Goal: Task Accomplishment & Management: Manage account settings

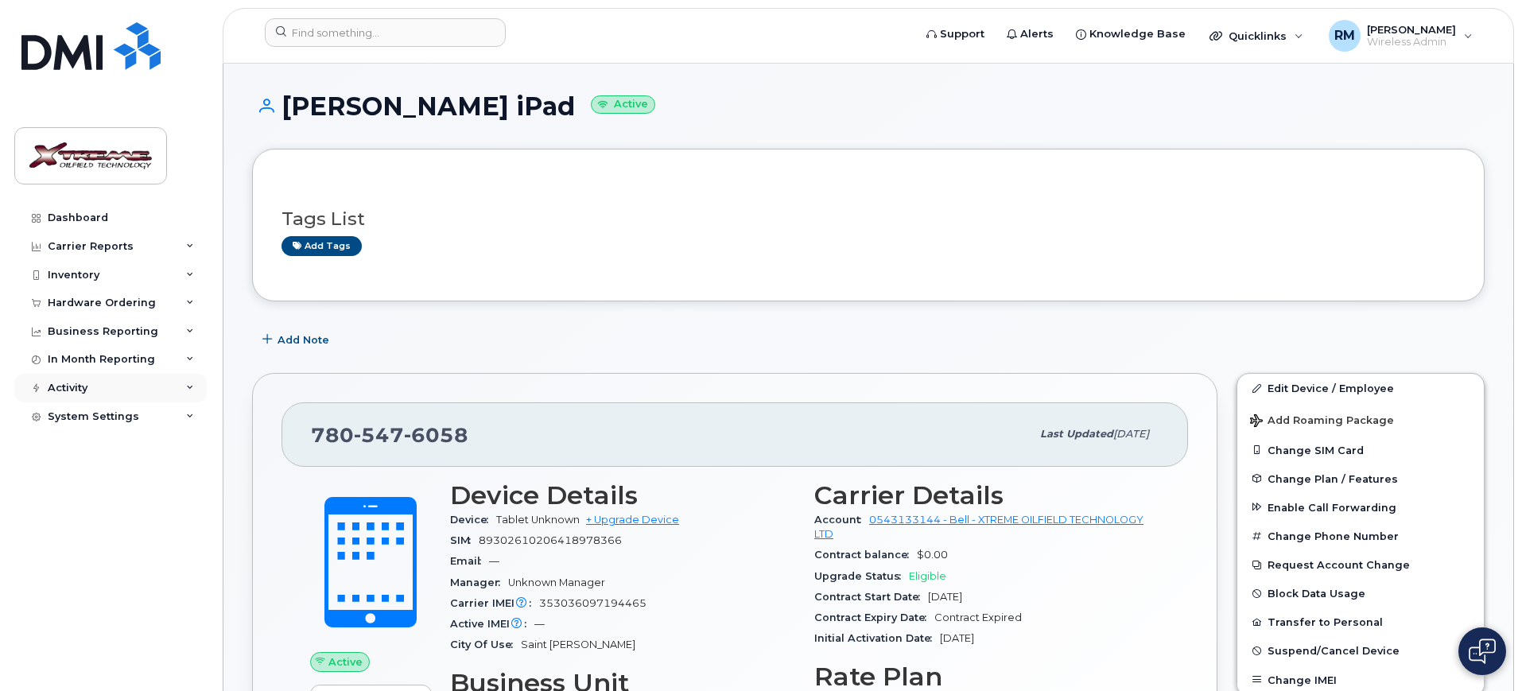
scroll to position [1093, 0]
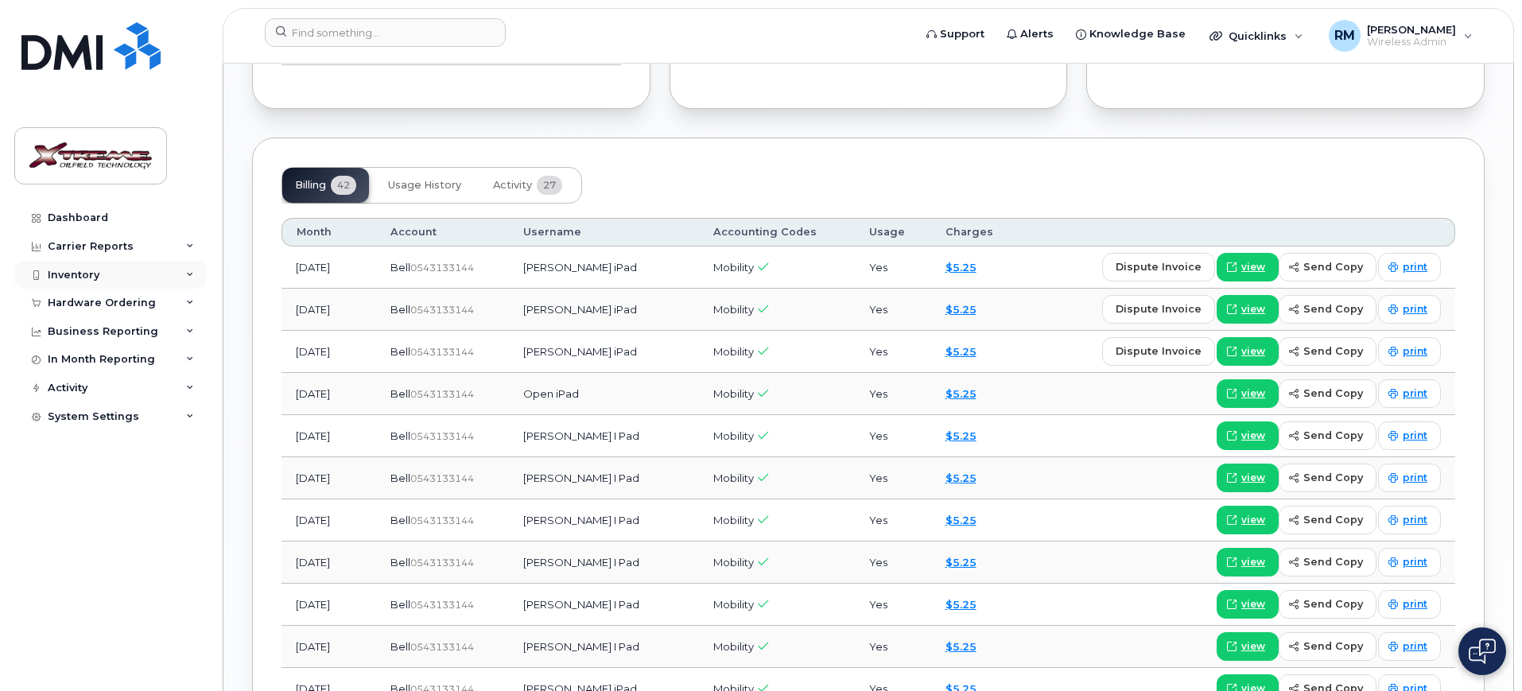
click at [81, 270] on div "Inventory" at bounding box center [74, 275] width 52 height 13
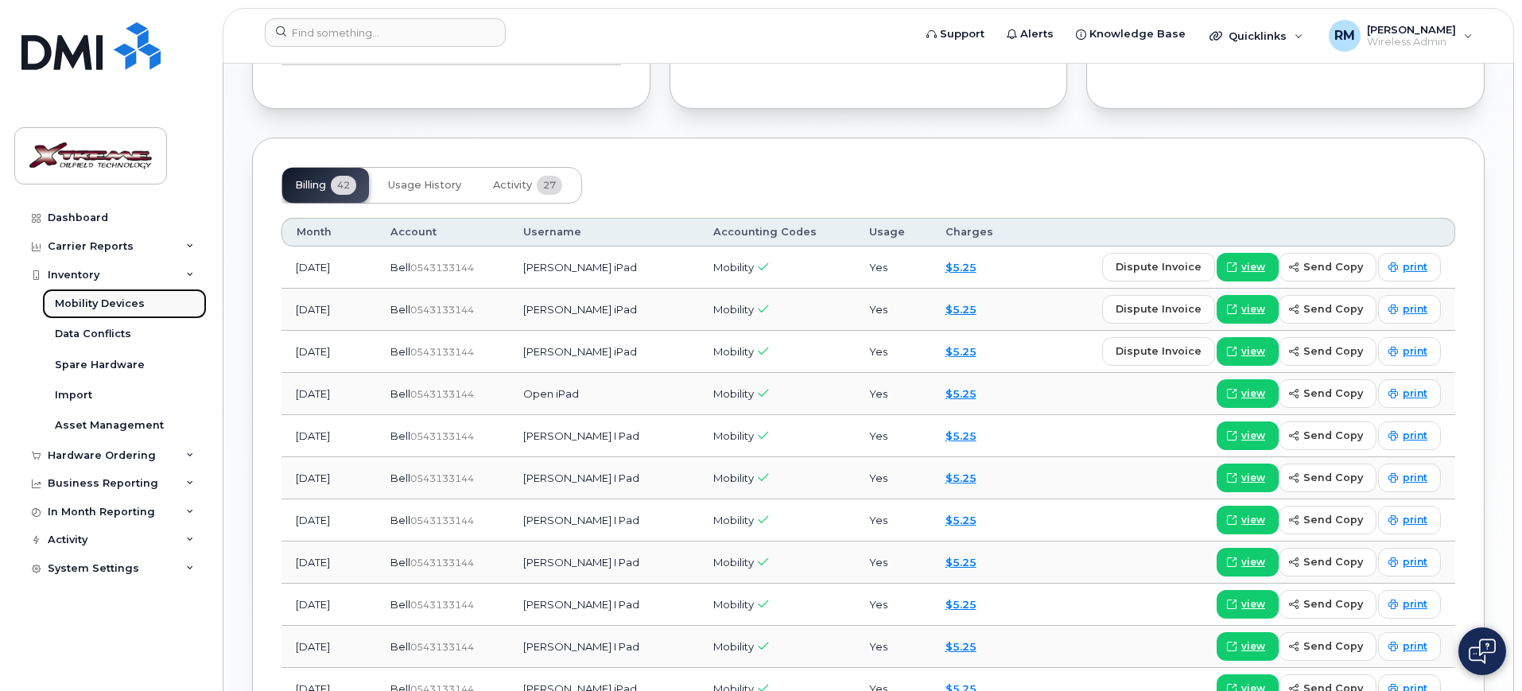
click at [94, 305] on div "Mobility Devices" at bounding box center [100, 304] width 90 height 14
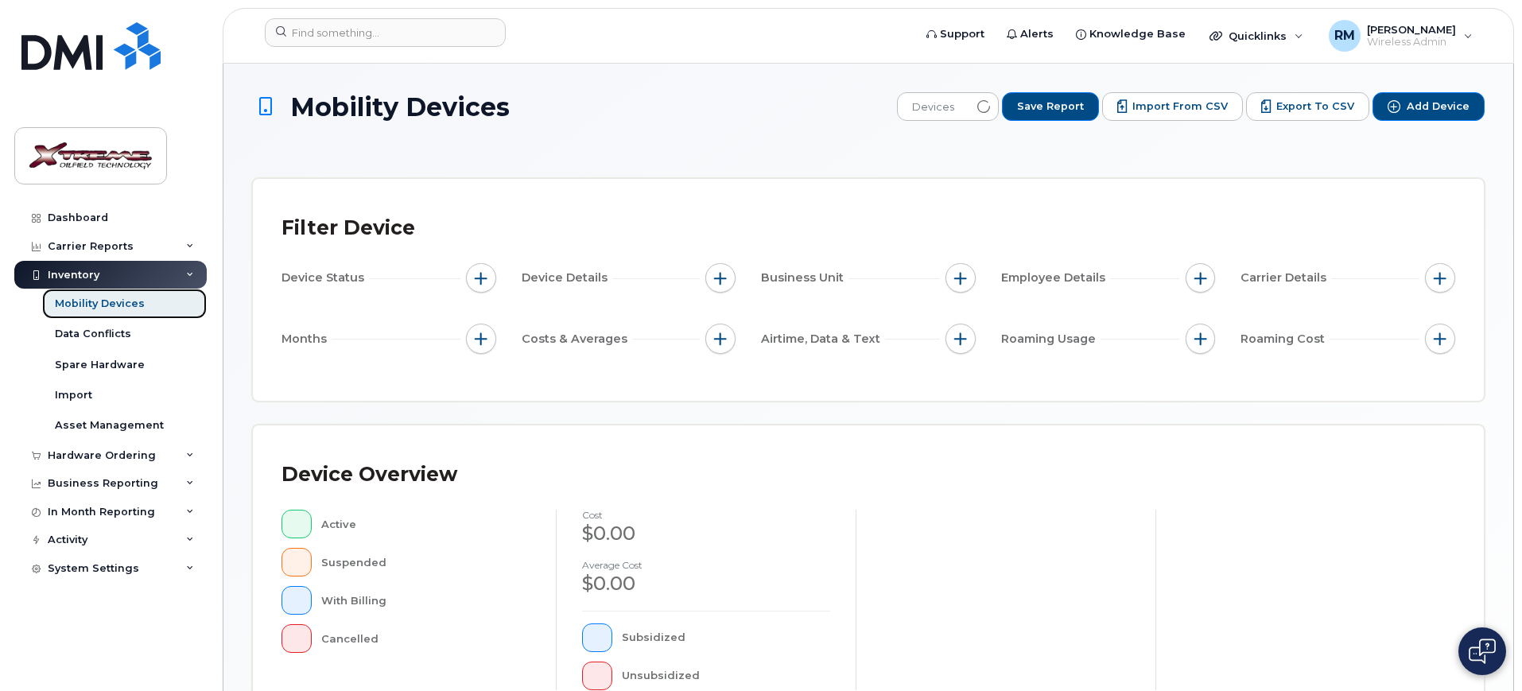
scroll to position [431, 0]
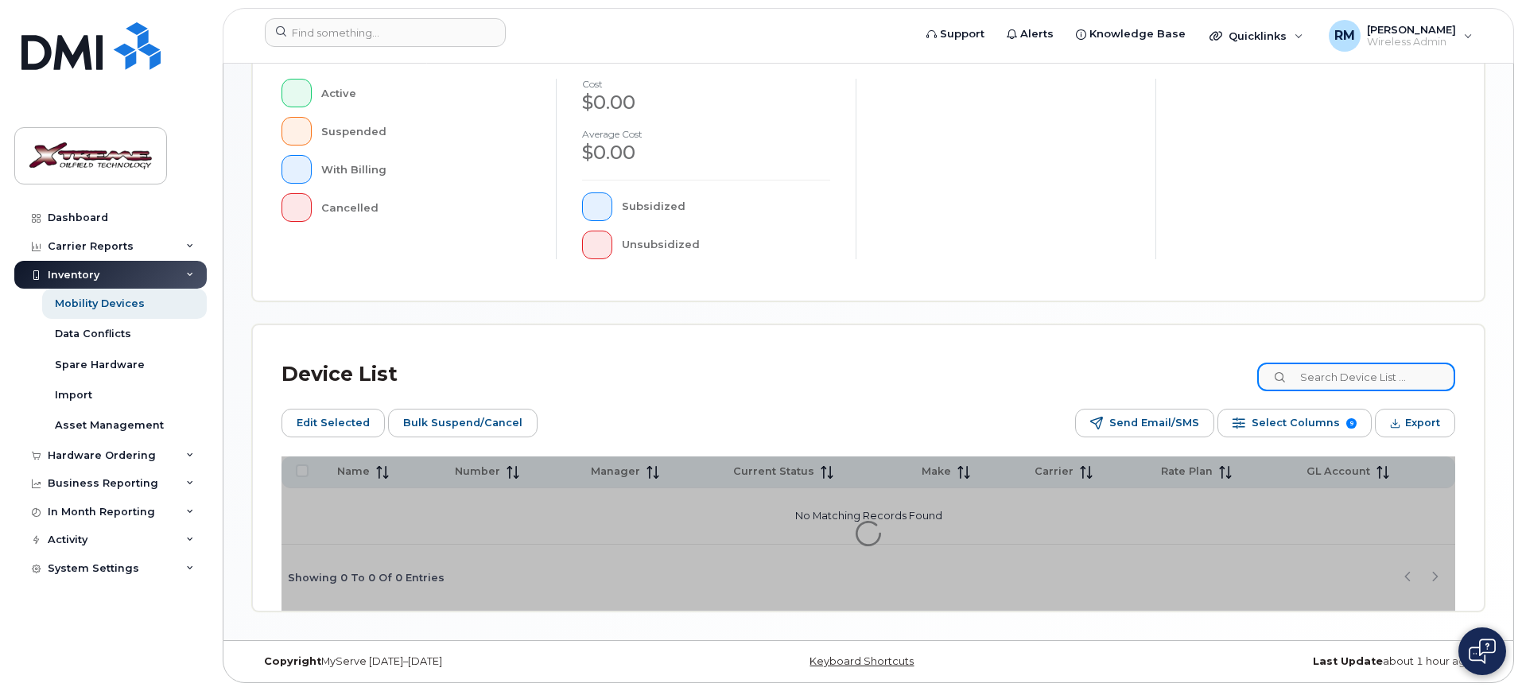
click at [1365, 386] on input at bounding box center [1356, 377] width 198 height 29
type input "9520"
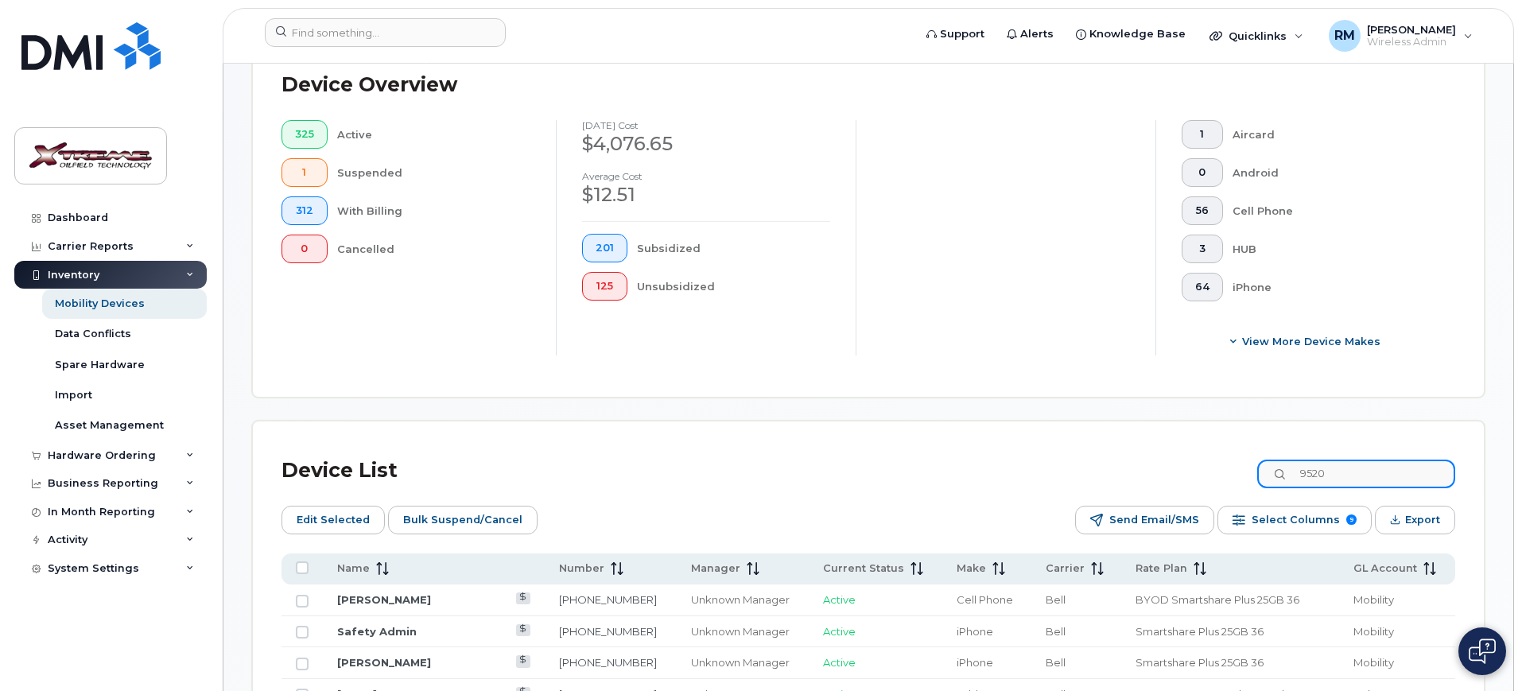
scroll to position [459, 0]
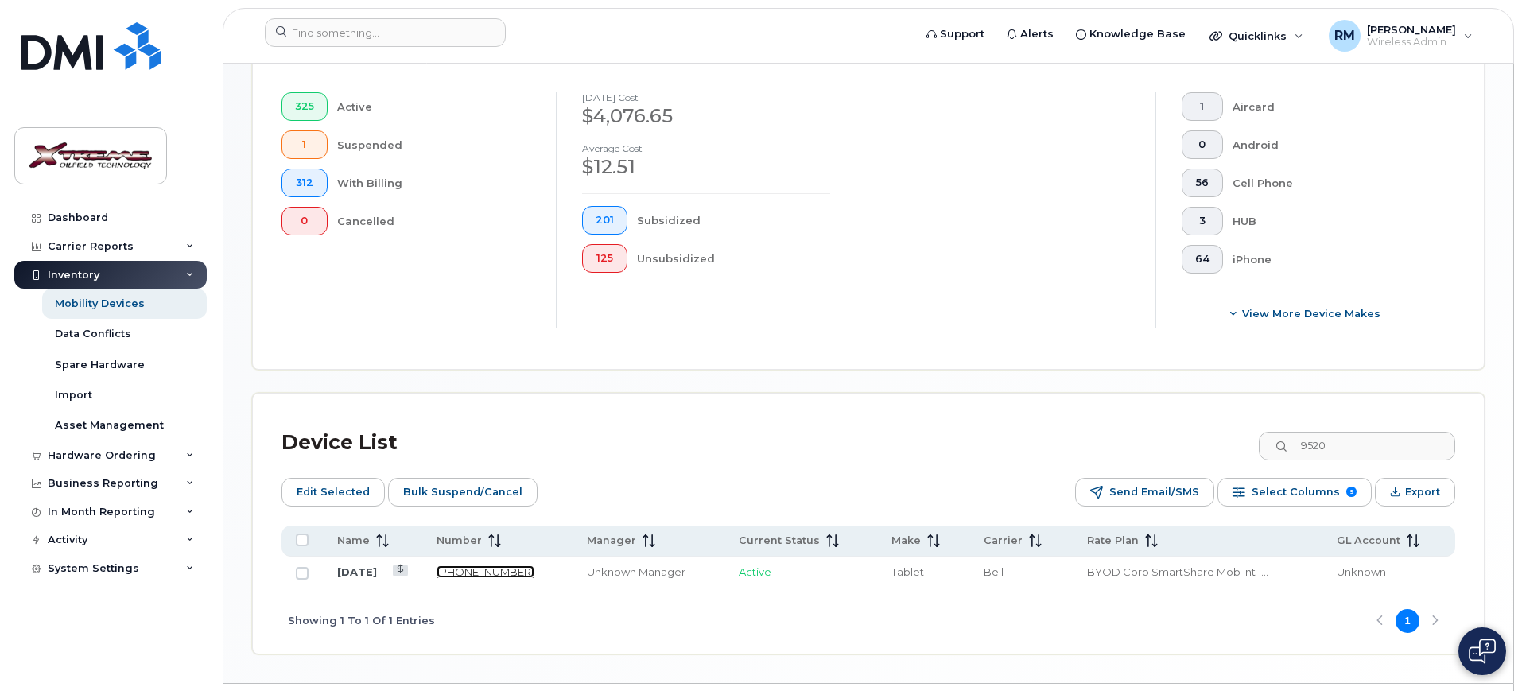
click at [488, 565] on link "587-338-9520" at bounding box center [486, 571] width 98 height 13
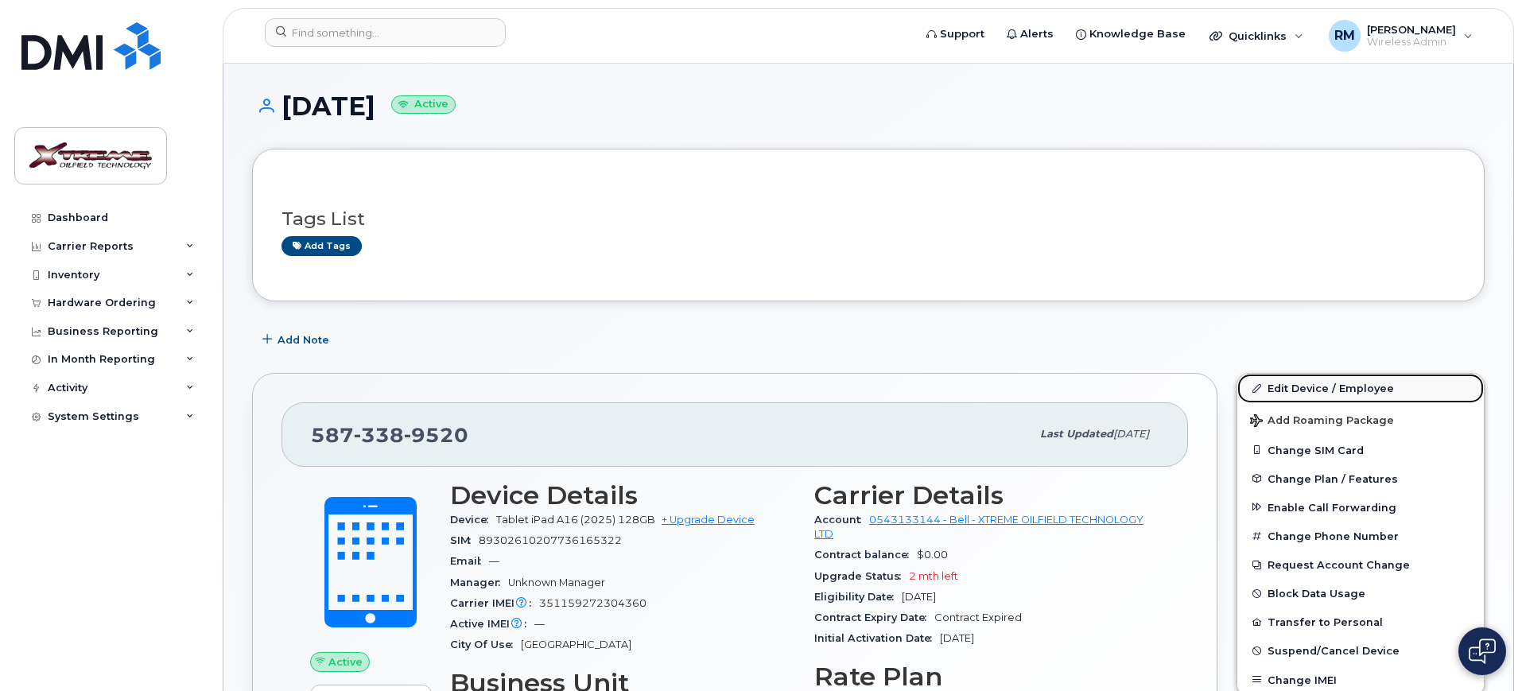
click at [1305, 386] on link "Edit Device / Employee" at bounding box center [1360, 388] width 246 height 29
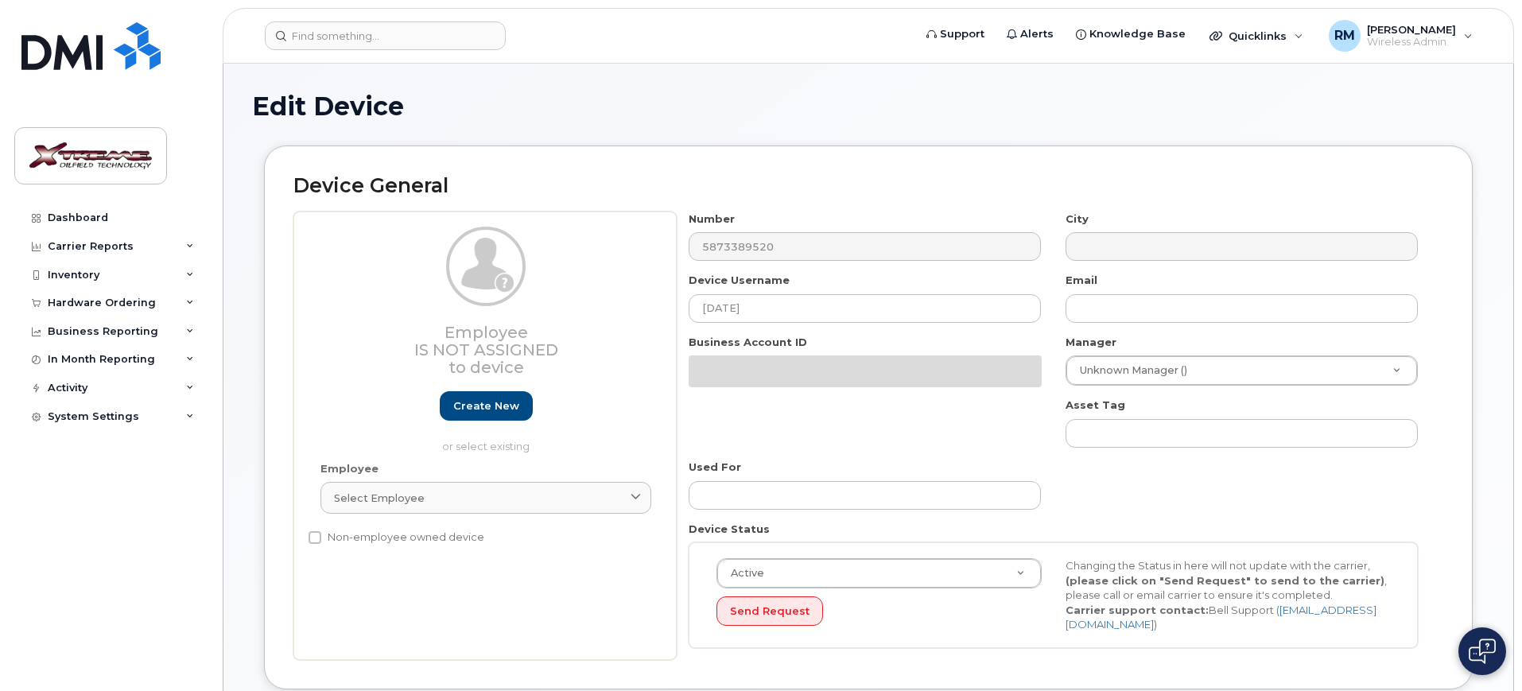
select select "4343095"
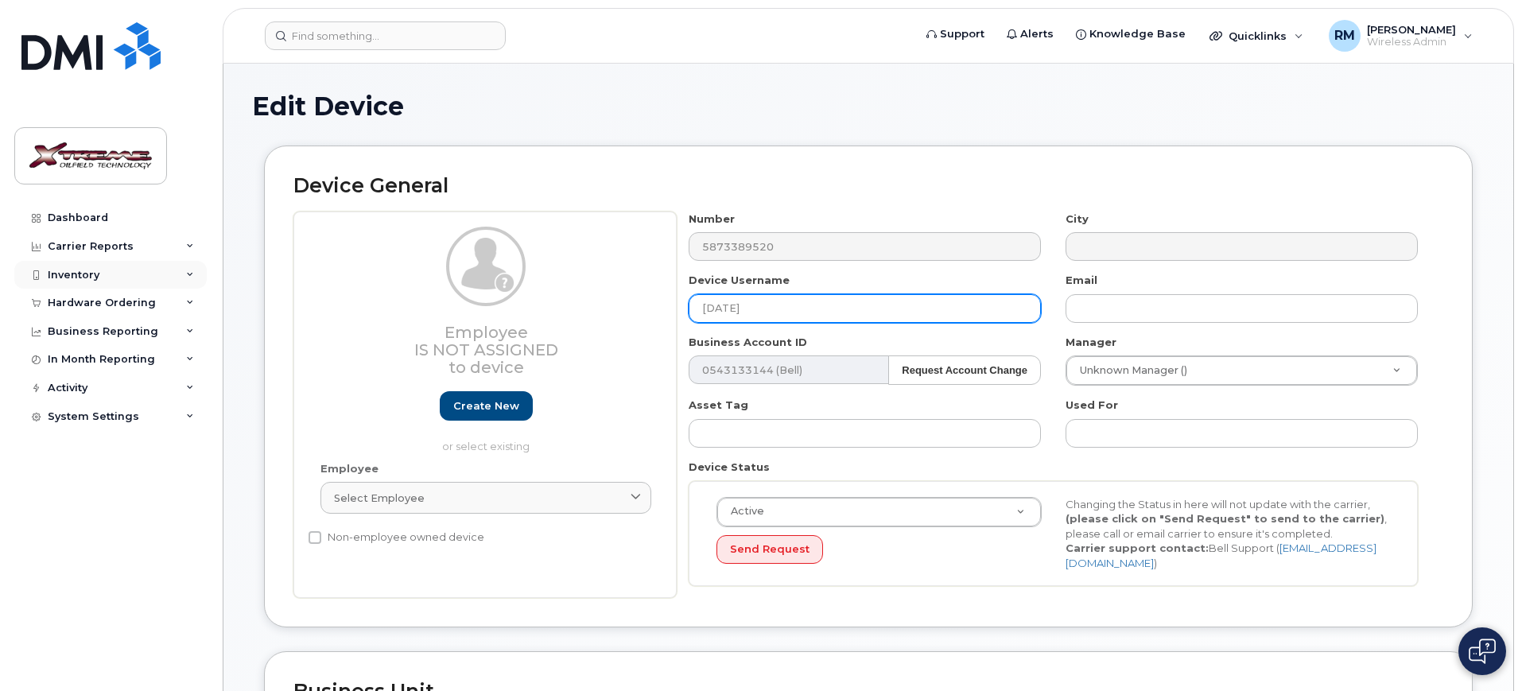
drag, startPoint x: 809, startPoint y: 307, endPoint x: 188, endPoint y: 278, distance: 622.5
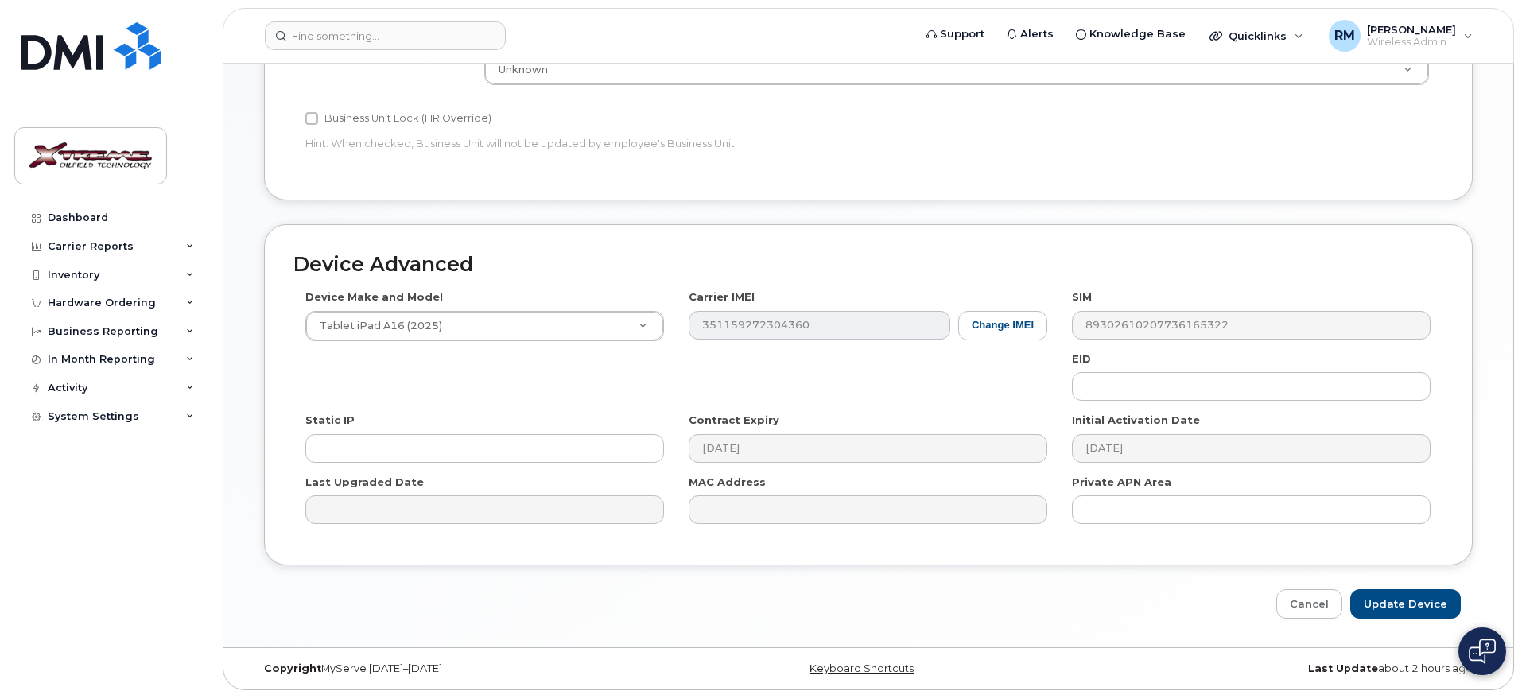
scroll to position [702, 0]
type input "Philip Arnett iPad"
click at [1403, 598] on input "Update Device" at bounding box center [1405, 602] width 111 height 29
type input "Saving..."
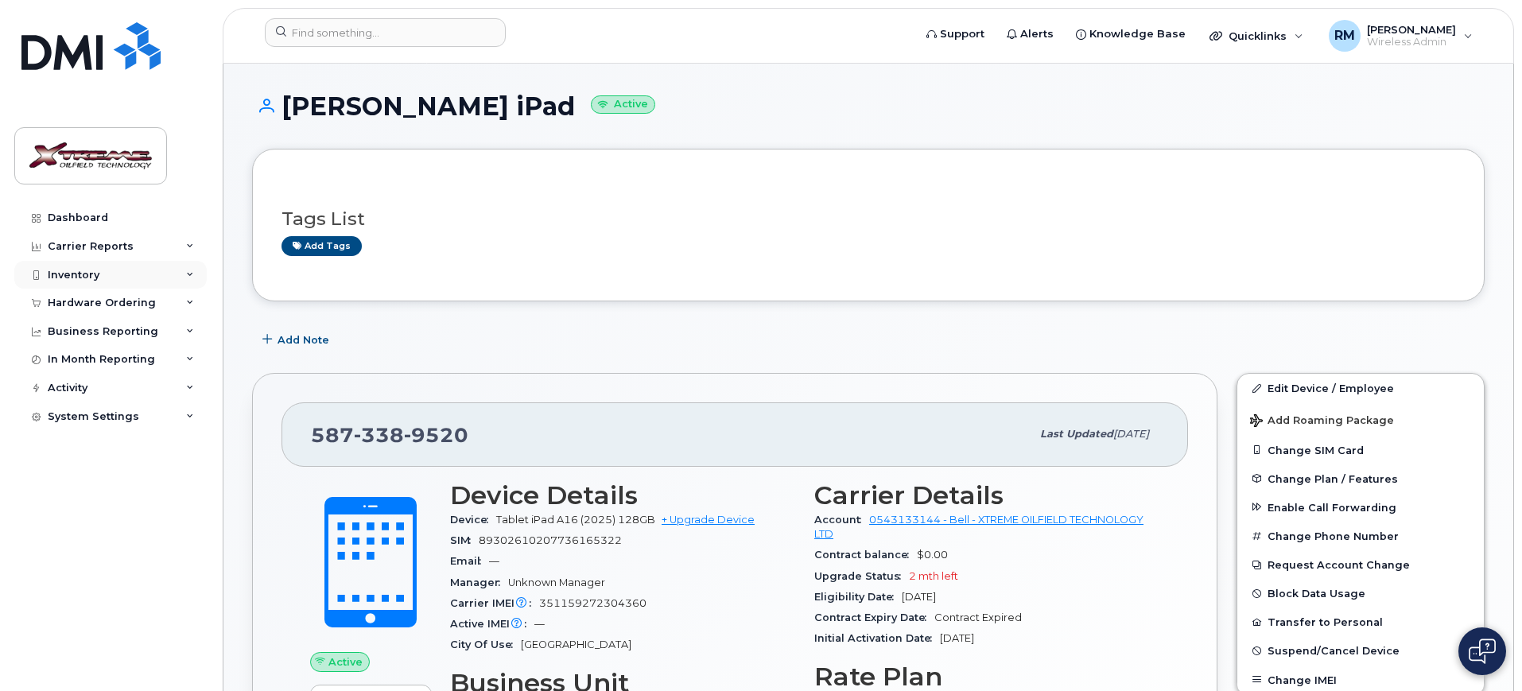
click at [57, 264] on div "Inventory" at bounding box center [110, 275] width 192 height 29
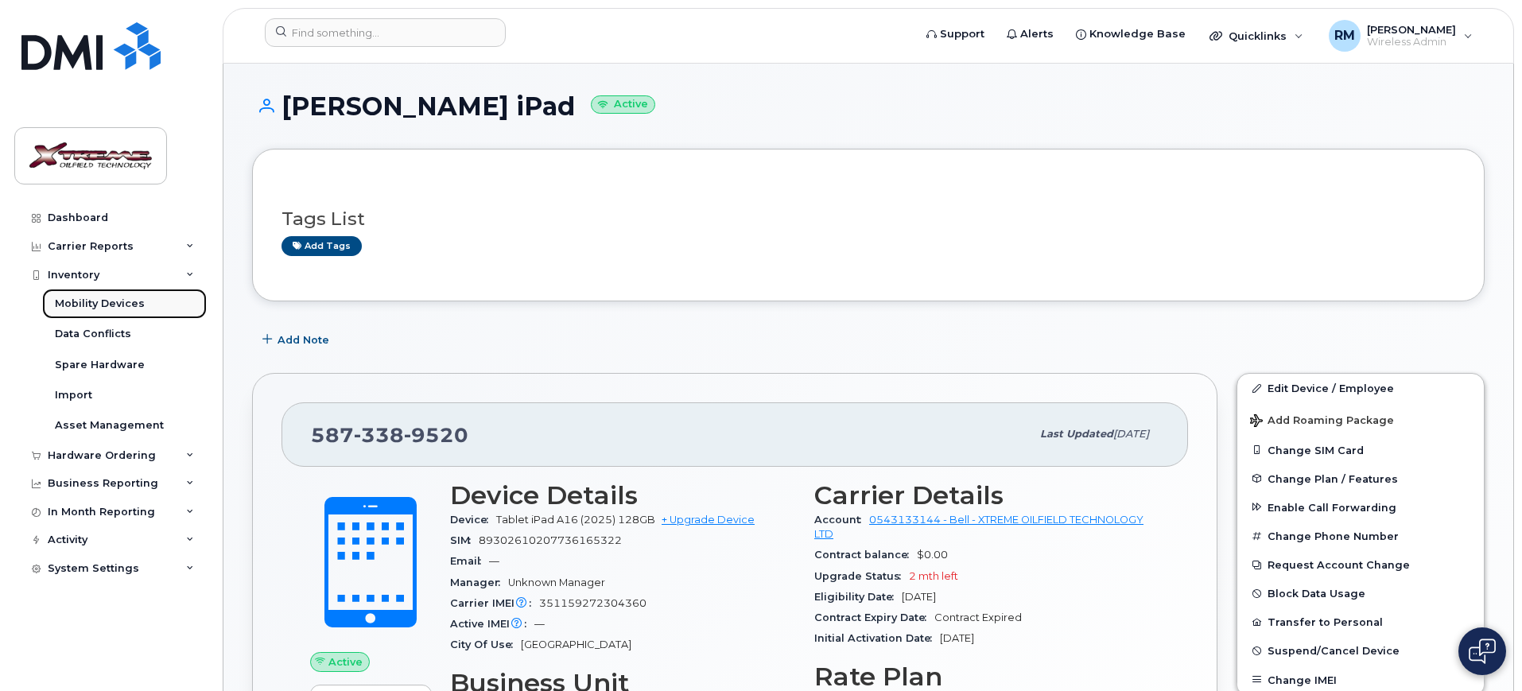
click at [110, 293] on link "Mobility Devices" at bounding box center [124, 304] width 165 height 30
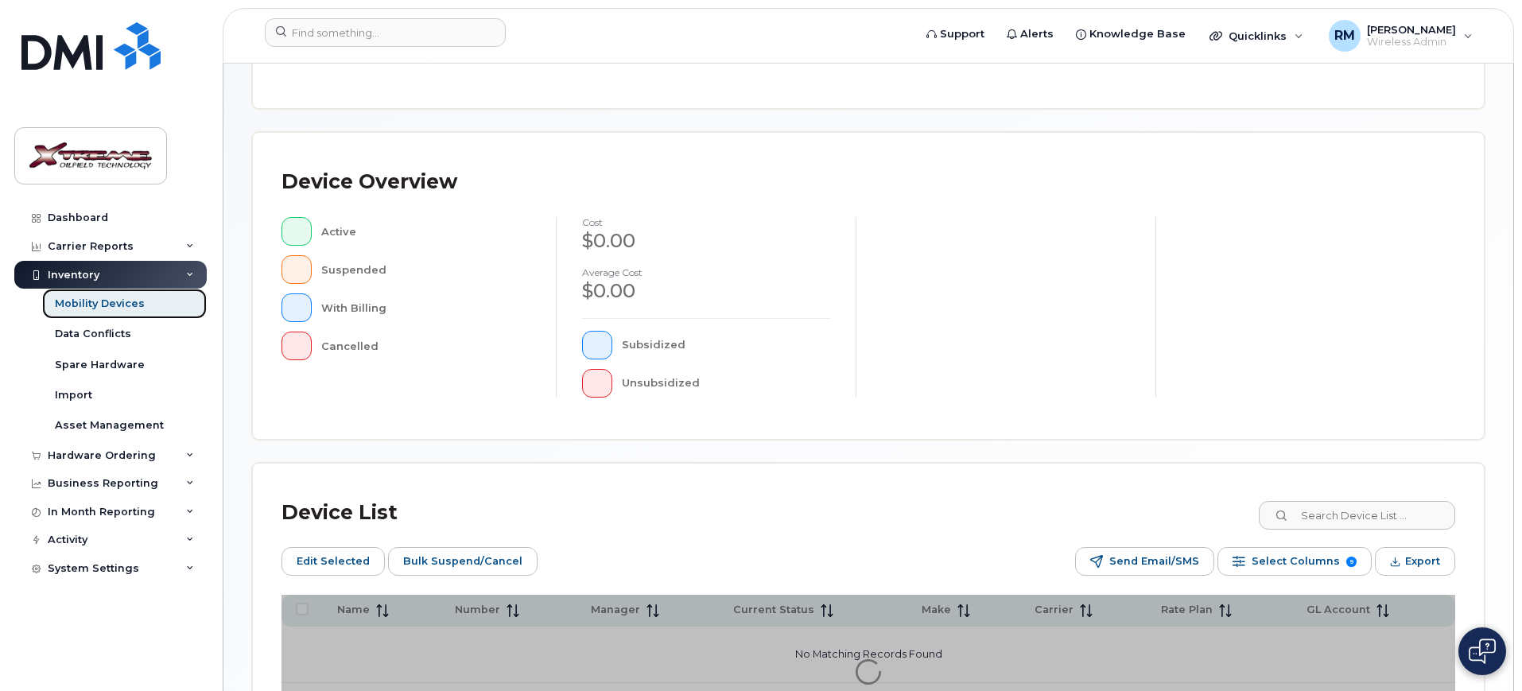
scroll to position [431, 0]
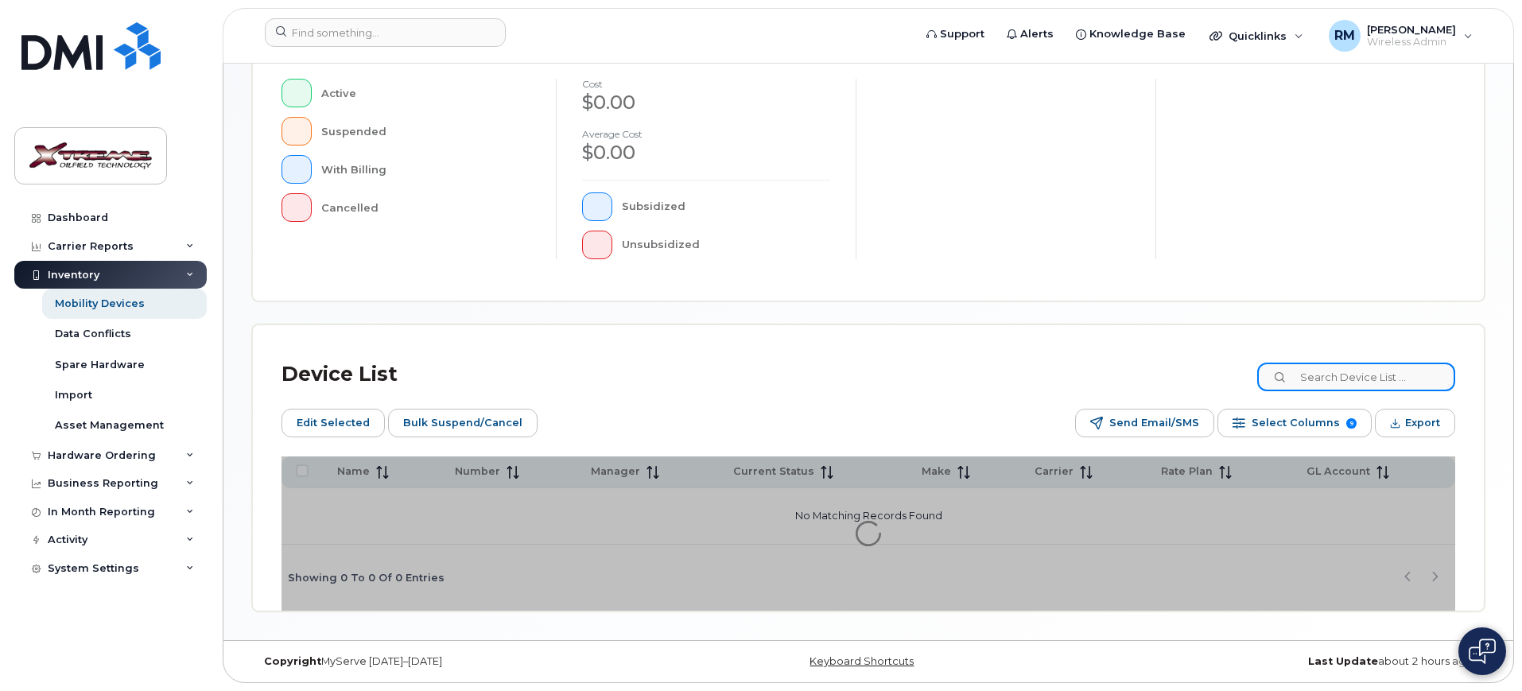
click at [1381, 378] on input at bounding box center [1356, 377] width 198 height 29
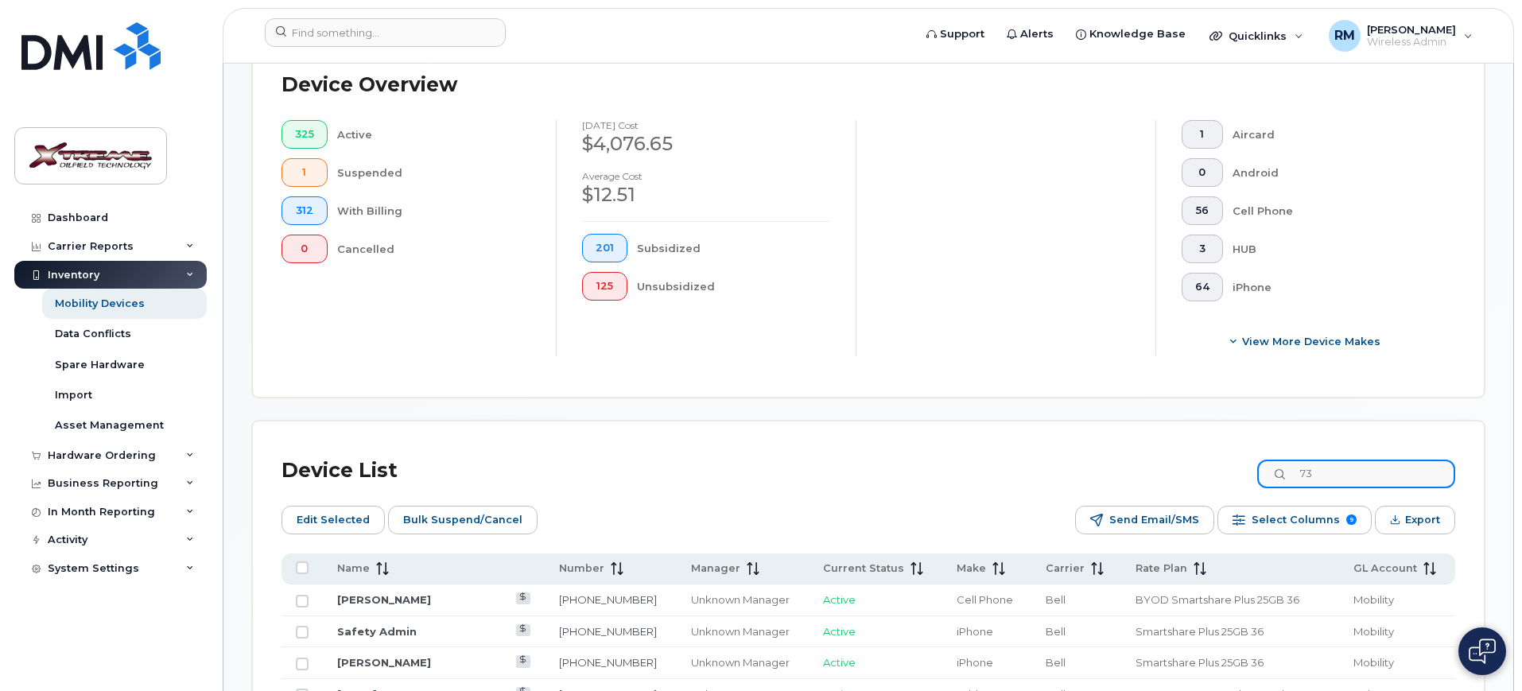
scroll to position [459, 0]
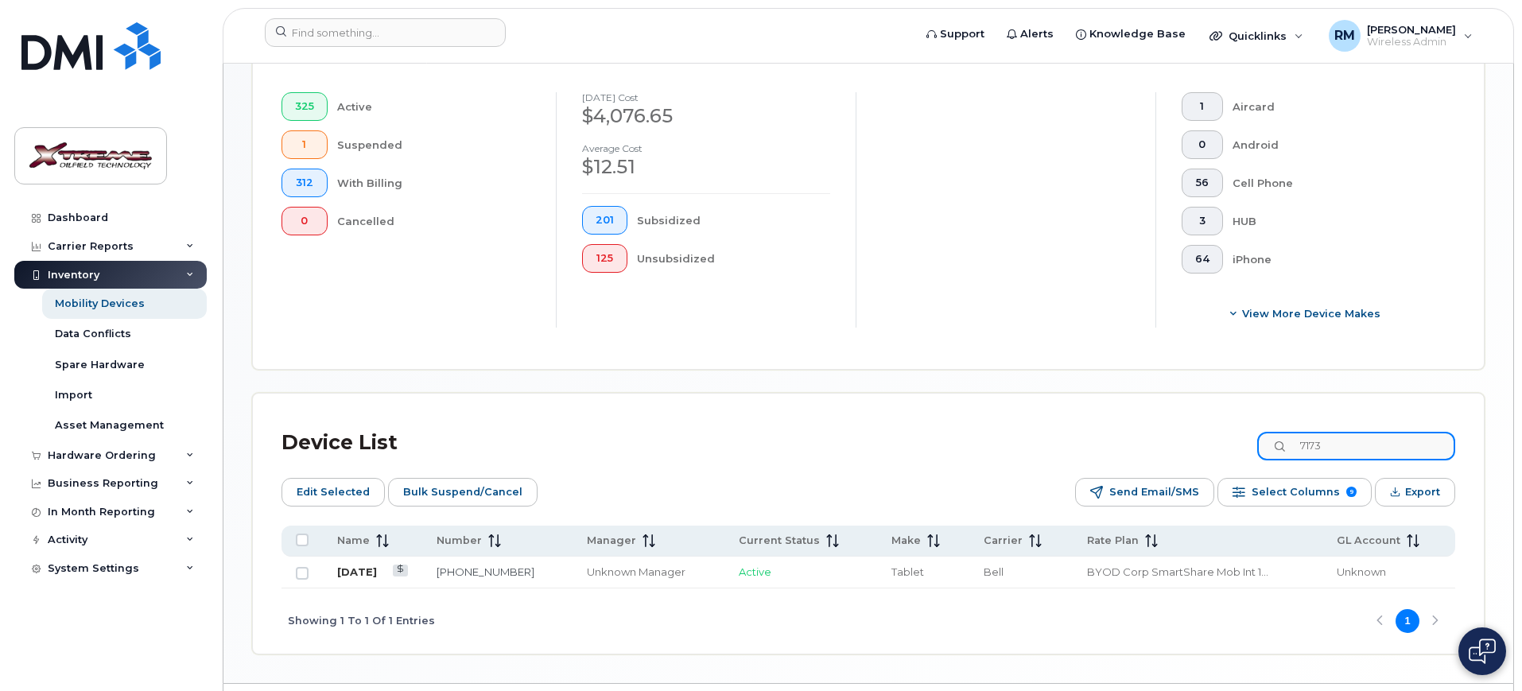
type input "7173"
click at [351, 565] on link "[DATE]" at bounding box center [357, 571] width 40 height 13
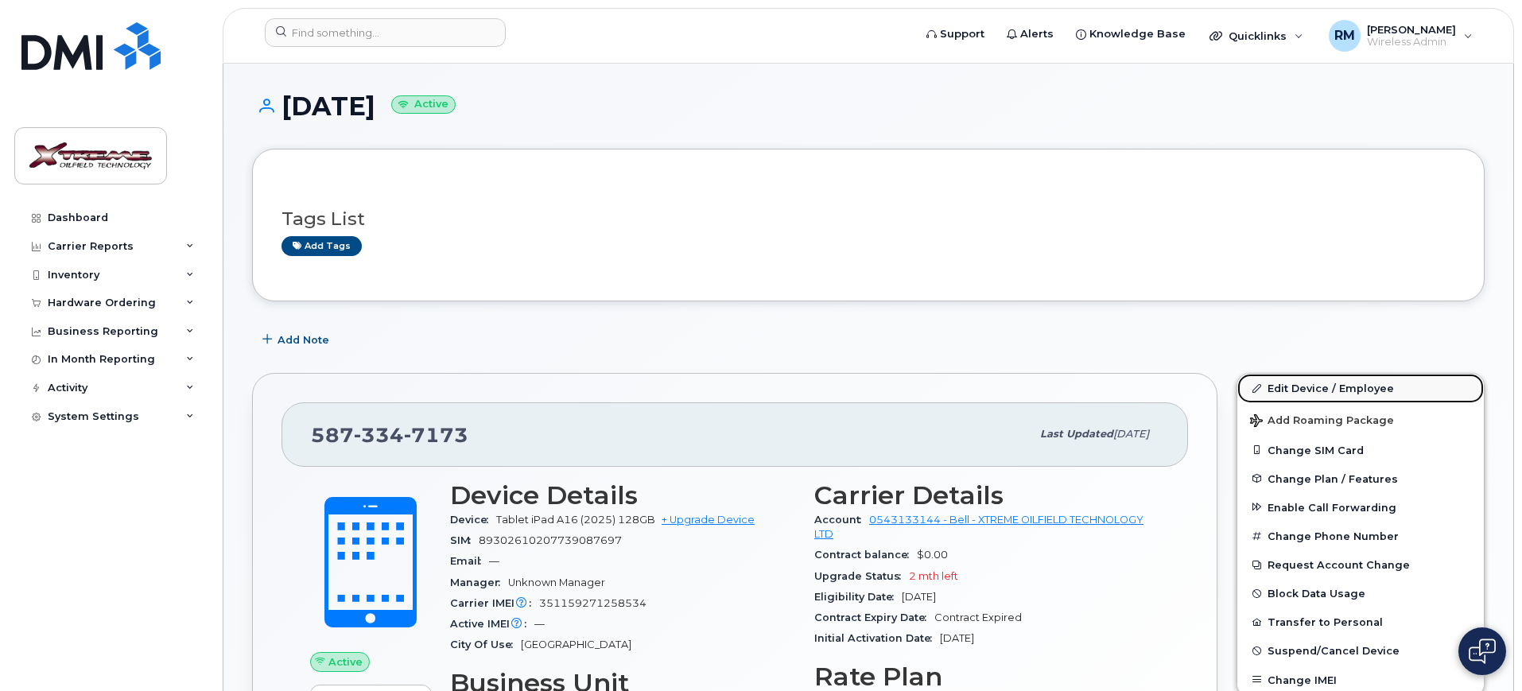
click at [1293, 390] on link "Edit Device / Employee" at bounding box center [1360, 388] width 246 height 29
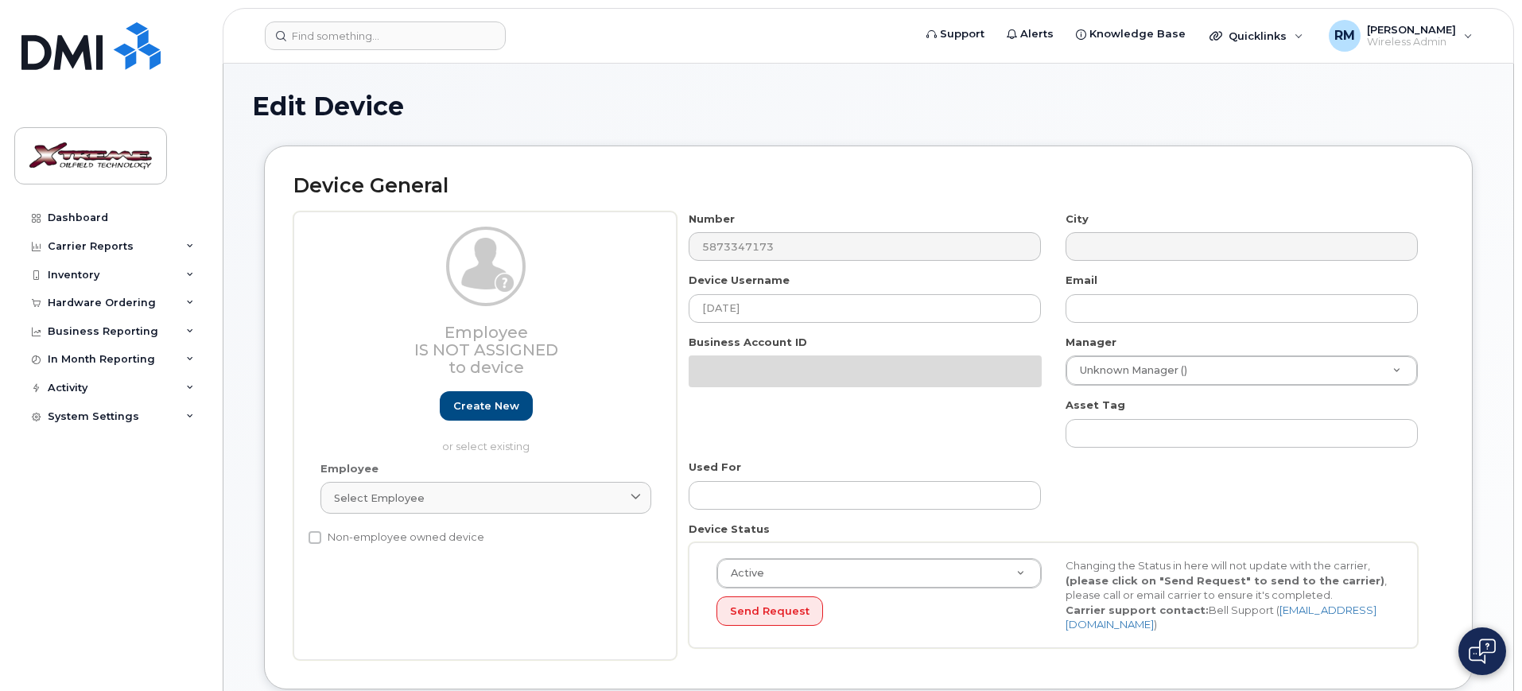
select select "4343095"
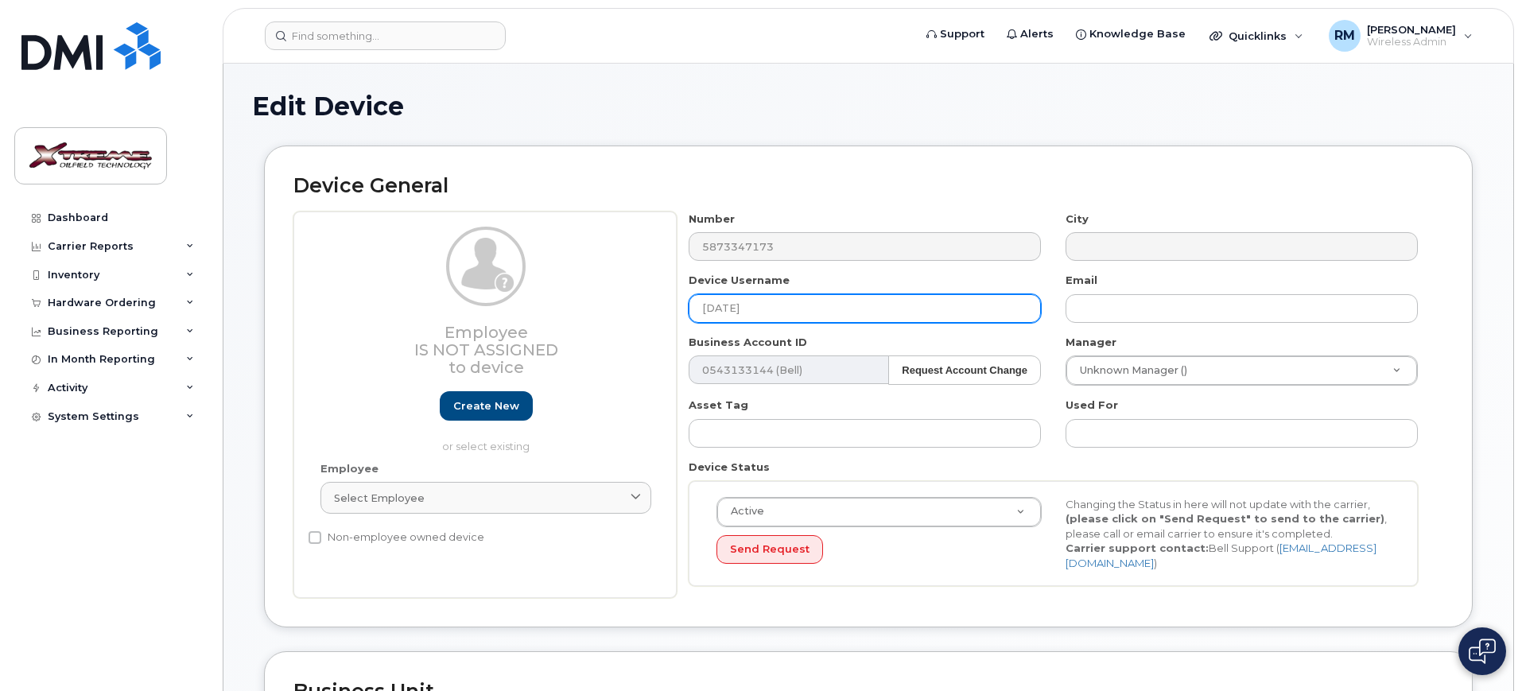
drag, startPoint x: 778, startPoint y: 310, endPoint x: 341, endPoint y: 292, distance: 437.7
click at [358, 292] on div "Employee Is not assigned to device Create new or select existing Employee Selec…" at bounding box center [868, 405] width 1150 height 387
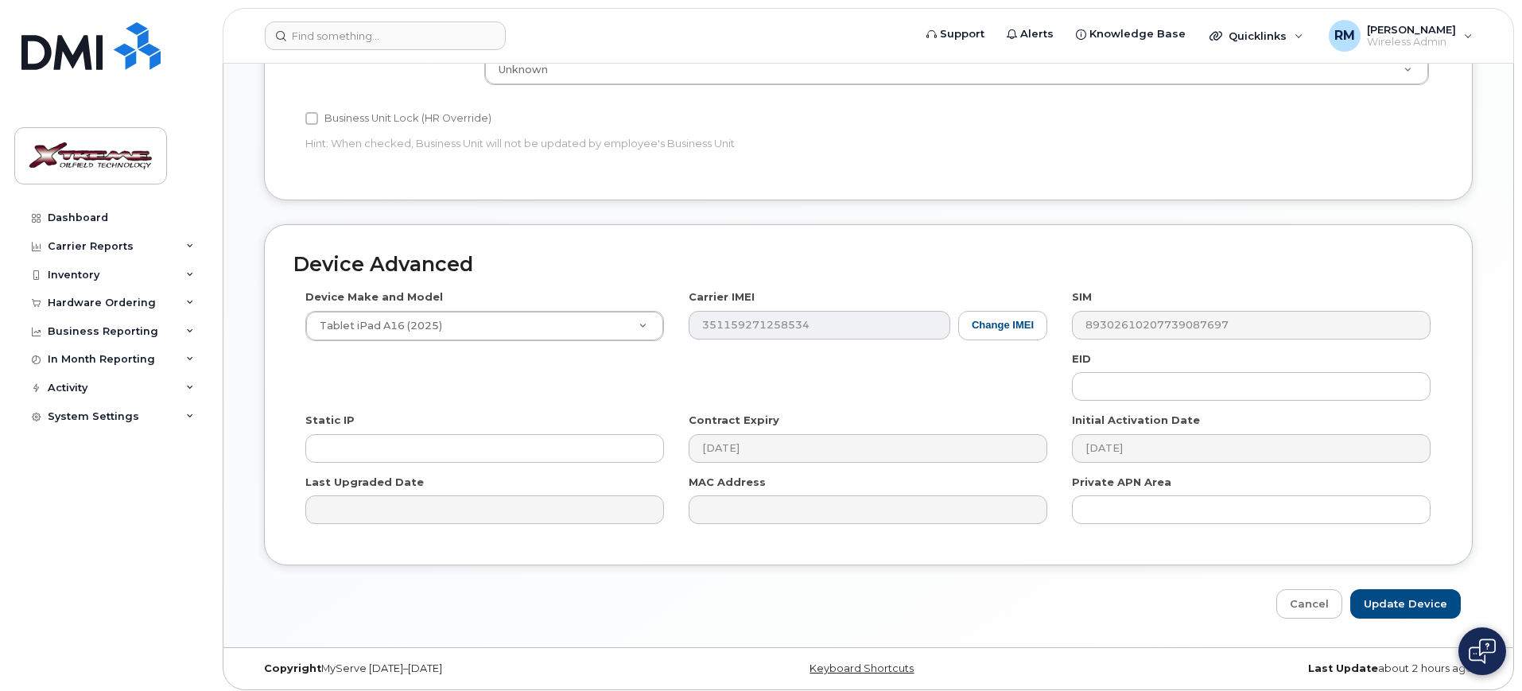
scroll to position [702, 0]
type input "[PERSON_NAME] iPad"
click at [1383, 588] on input "Update Device" at bounding box center [1405, 602] width 111 height 29
type input "Saving..."
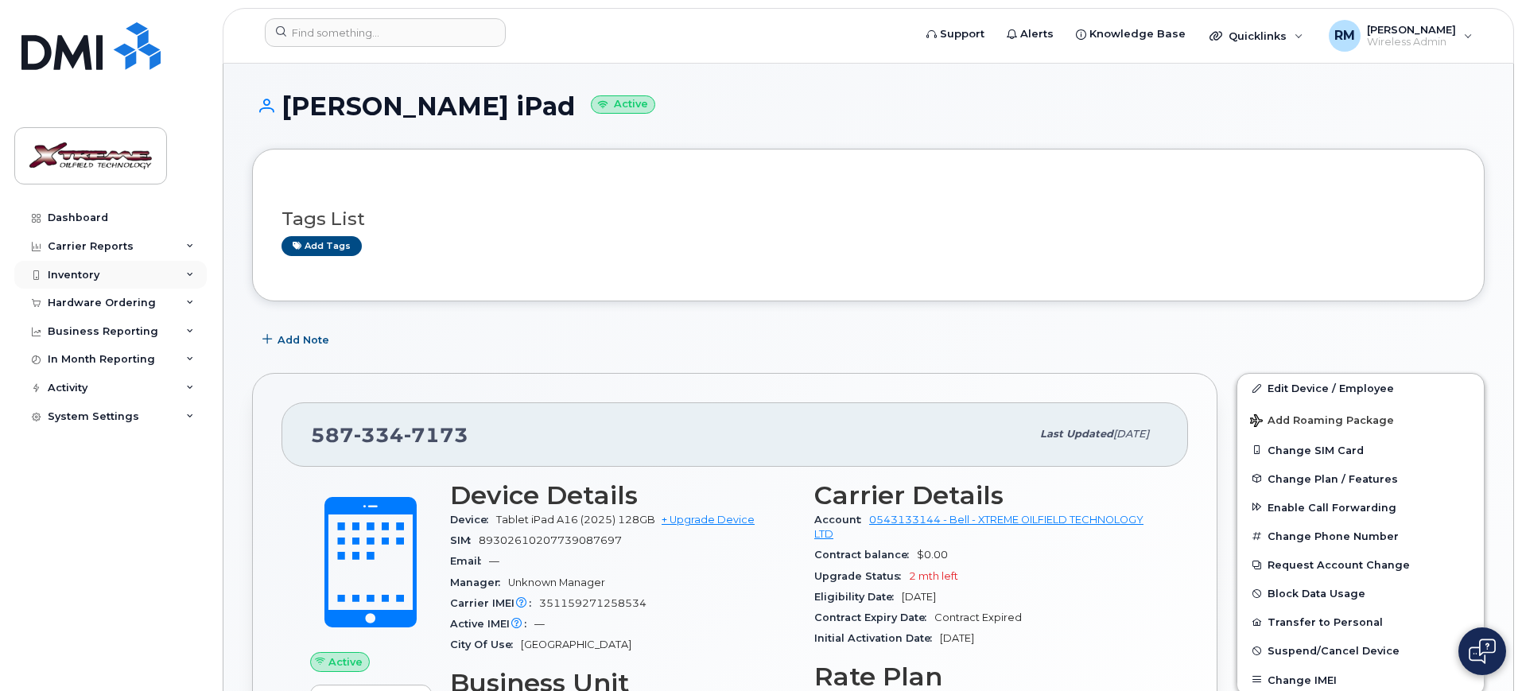
click at [76, 277] on div "Inventory" at bounding box center [74, 275] width 52 height 13
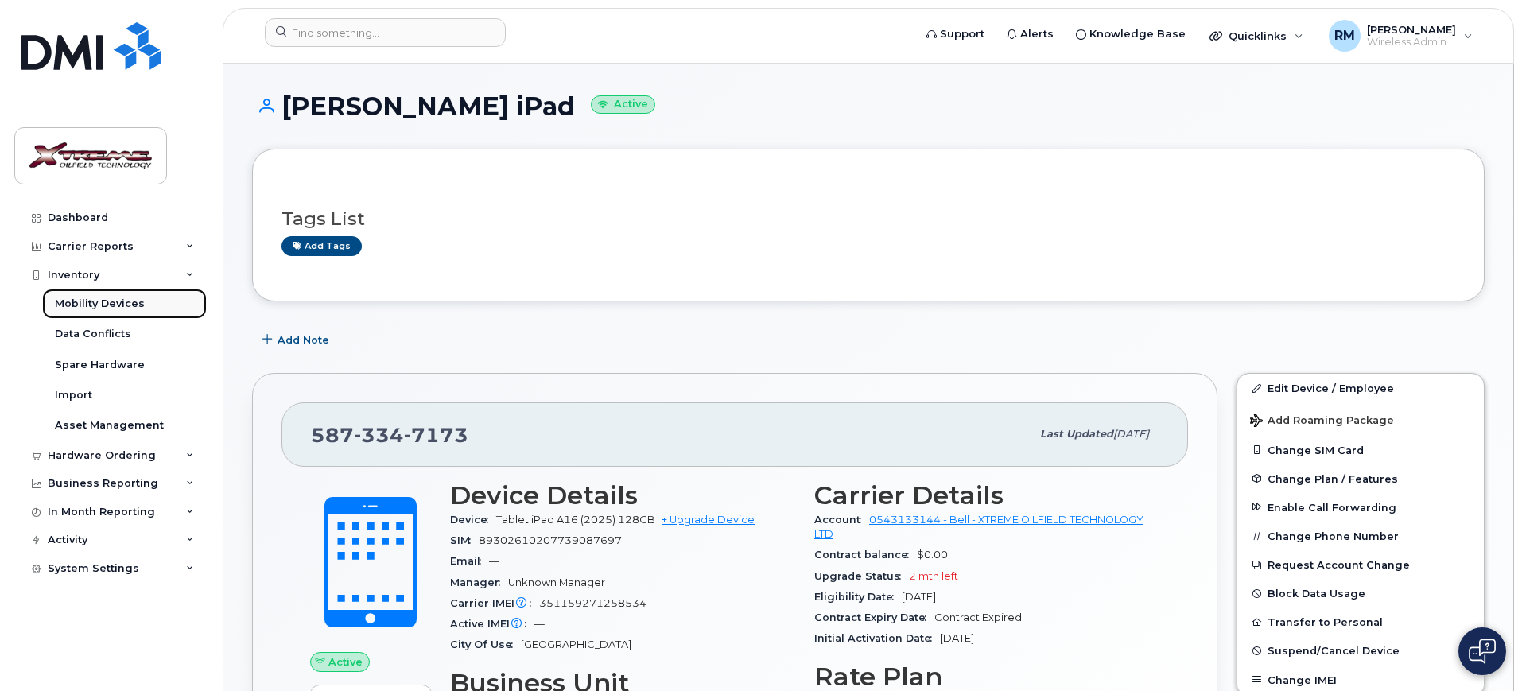
click at [86, 301] on div "Mobility Devices" at bounding box center [100, 304] width 90 height 14
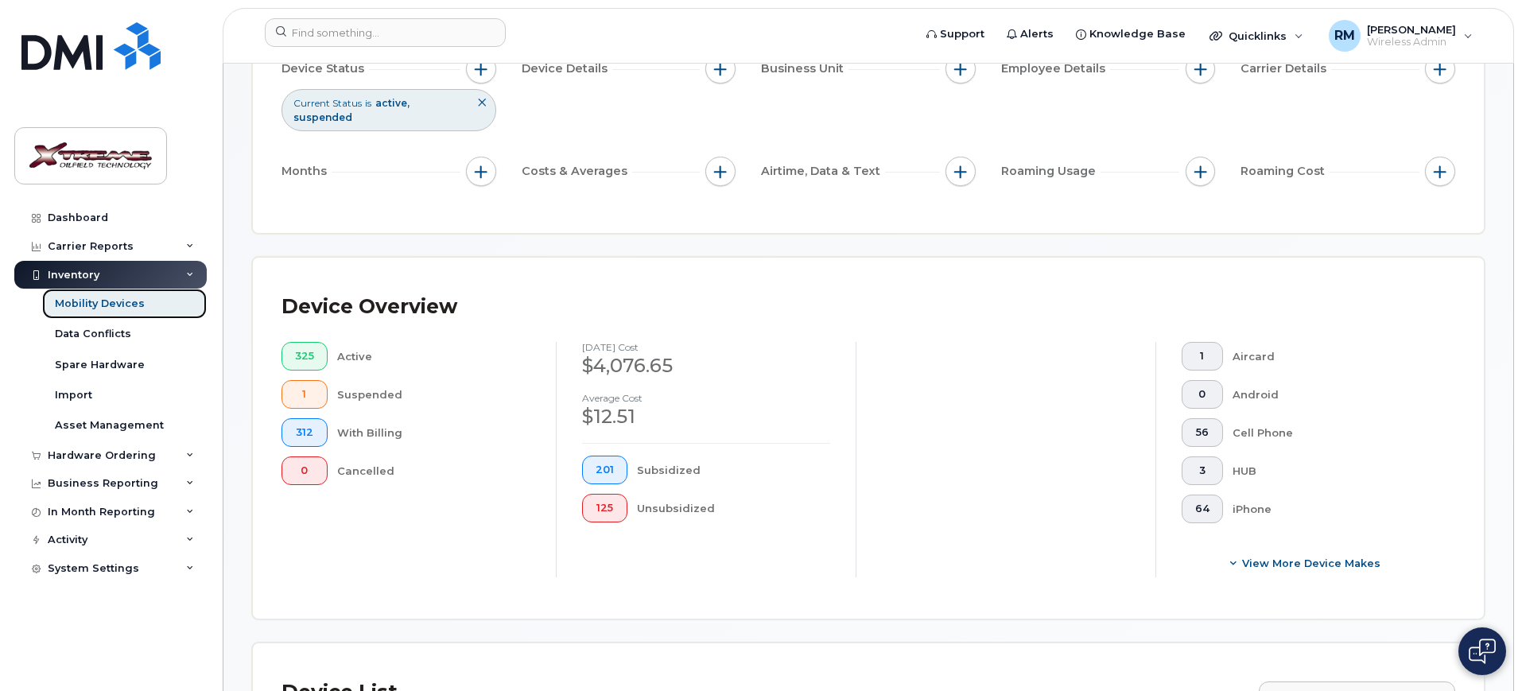
scroll to position [596, 0]
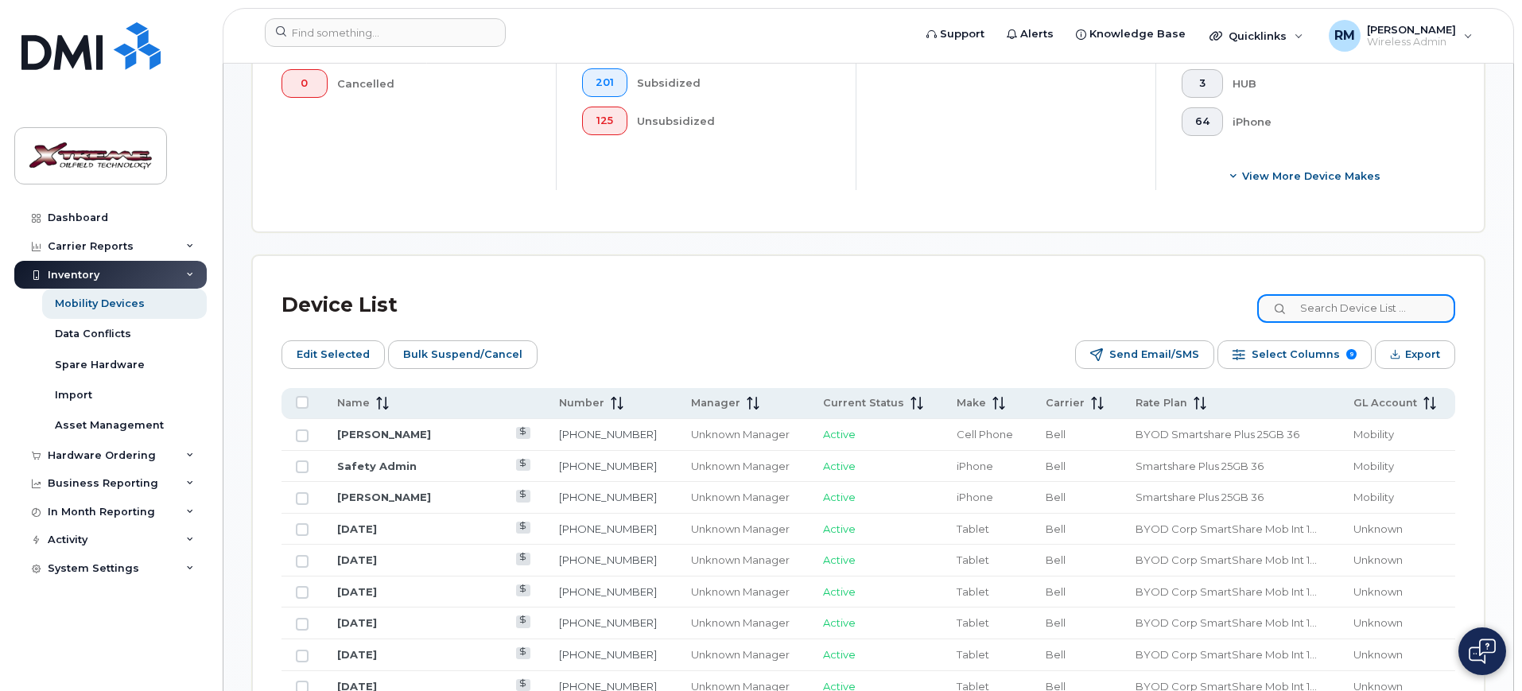
click at [1348, 300] on input at bounding box center [1356, 308] width 198 height 29
type input "5962"
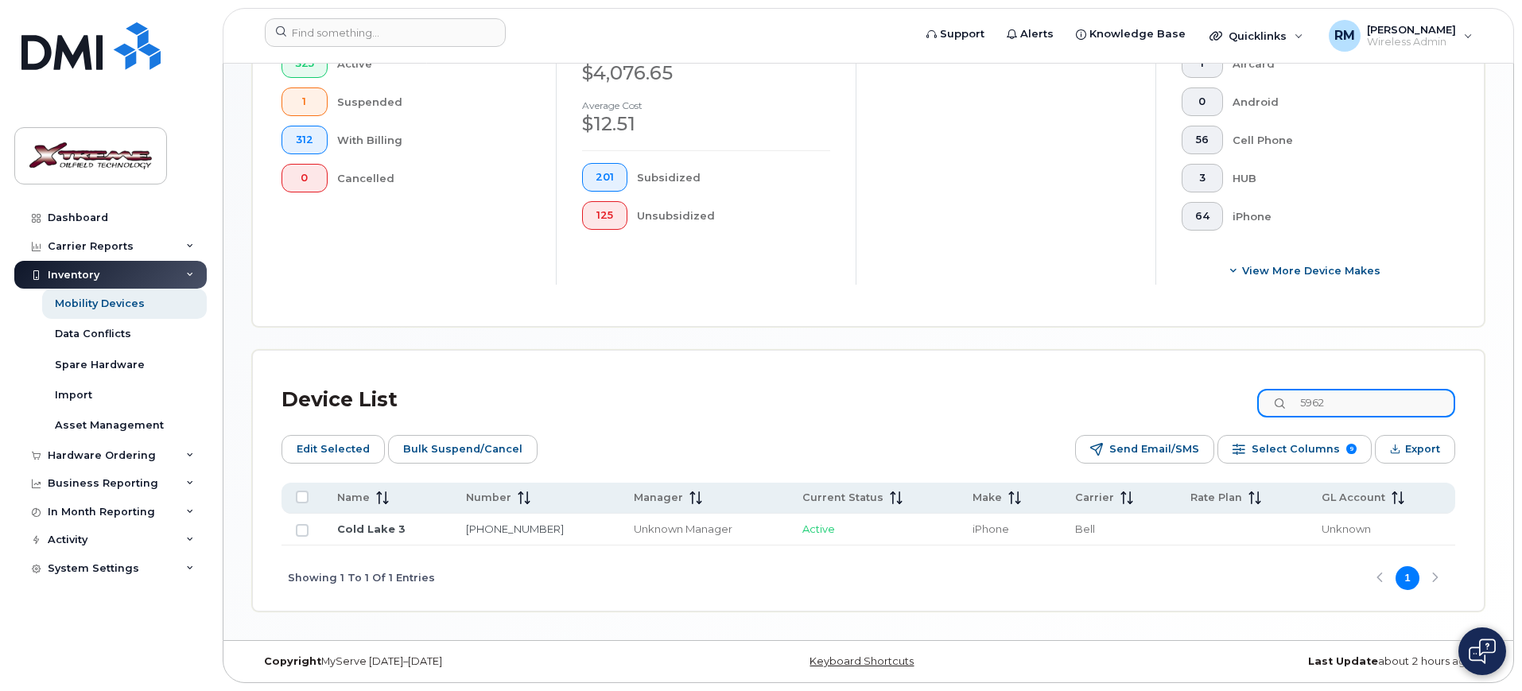
scroll to position [488, 0]
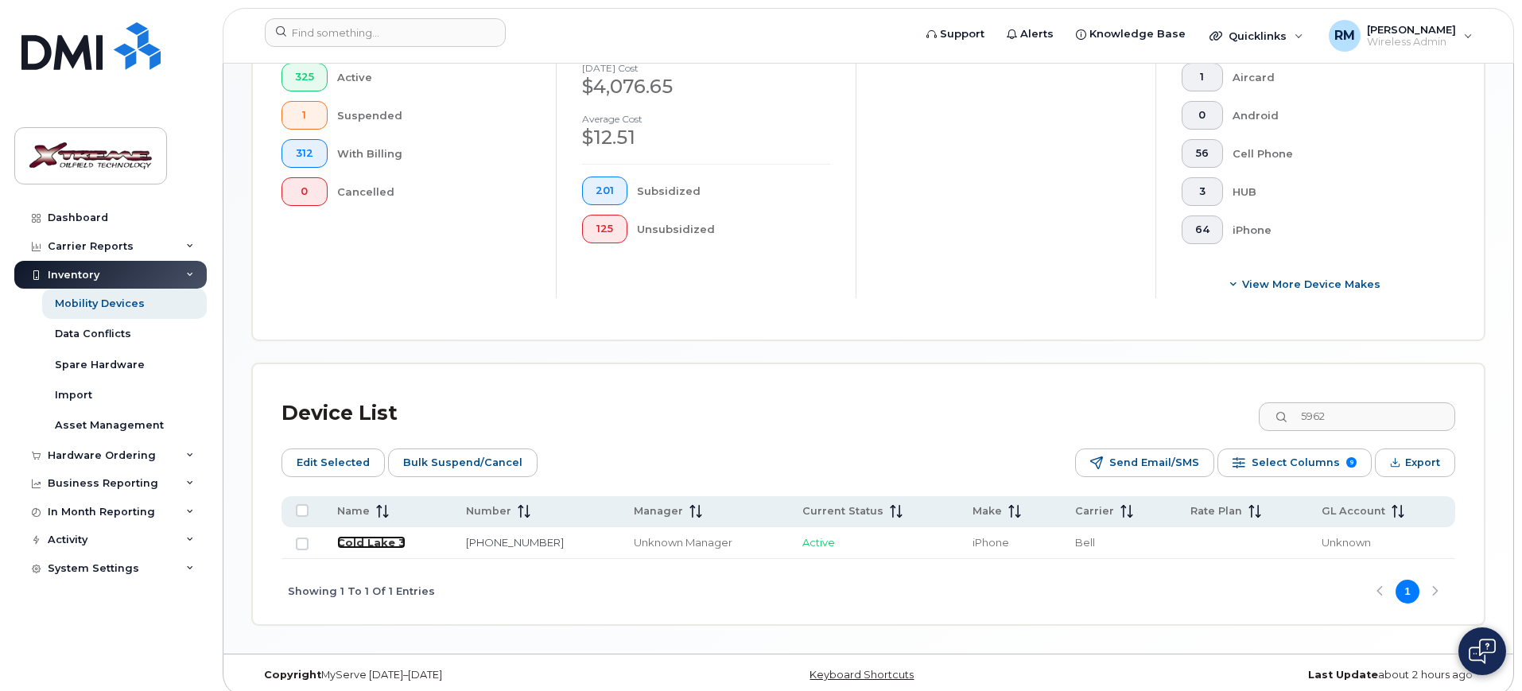
click at [385, 536] on link "Cold Lake 3" at bounding box center [371, 542] width 68 height 13
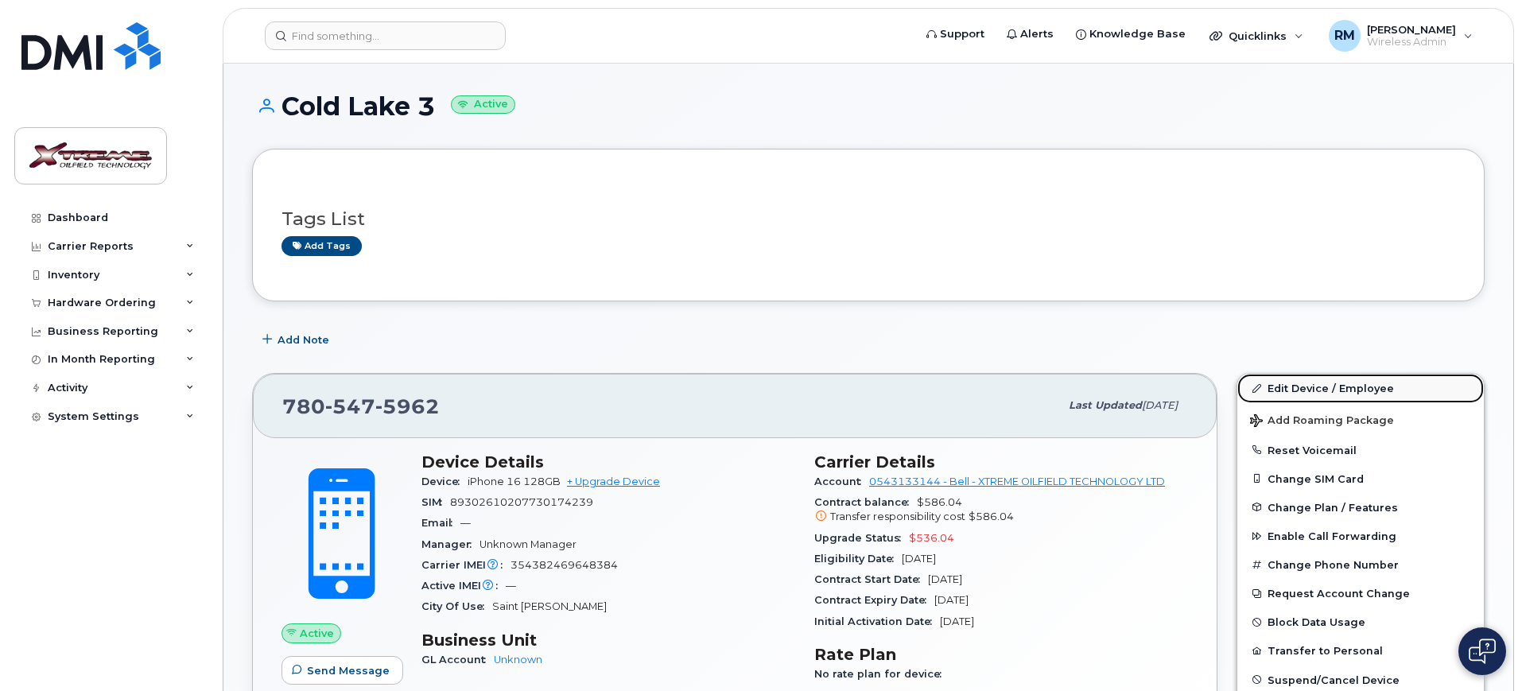
click at [1288, 388] on link "Edit Device / Employee" at bounding box center [1360, 388] width 246 height 29
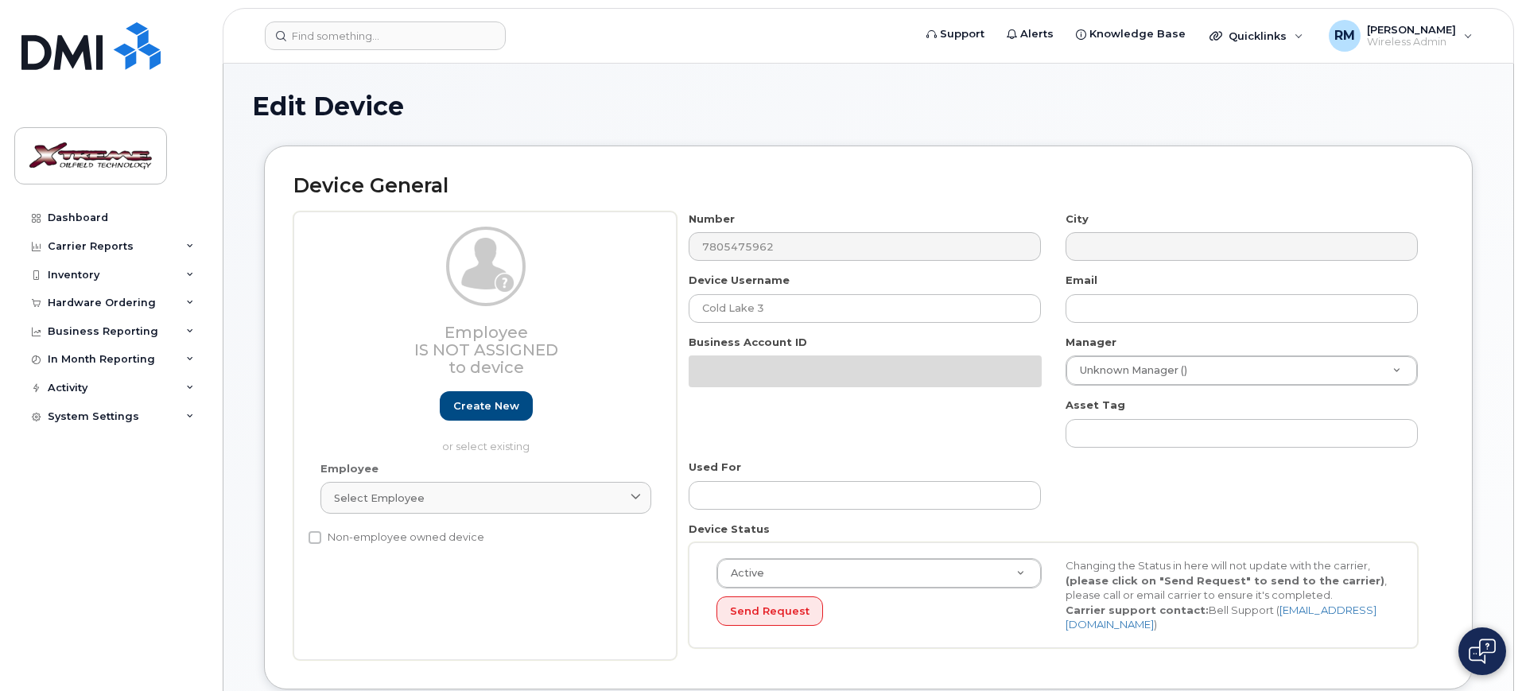
select select "4343095"
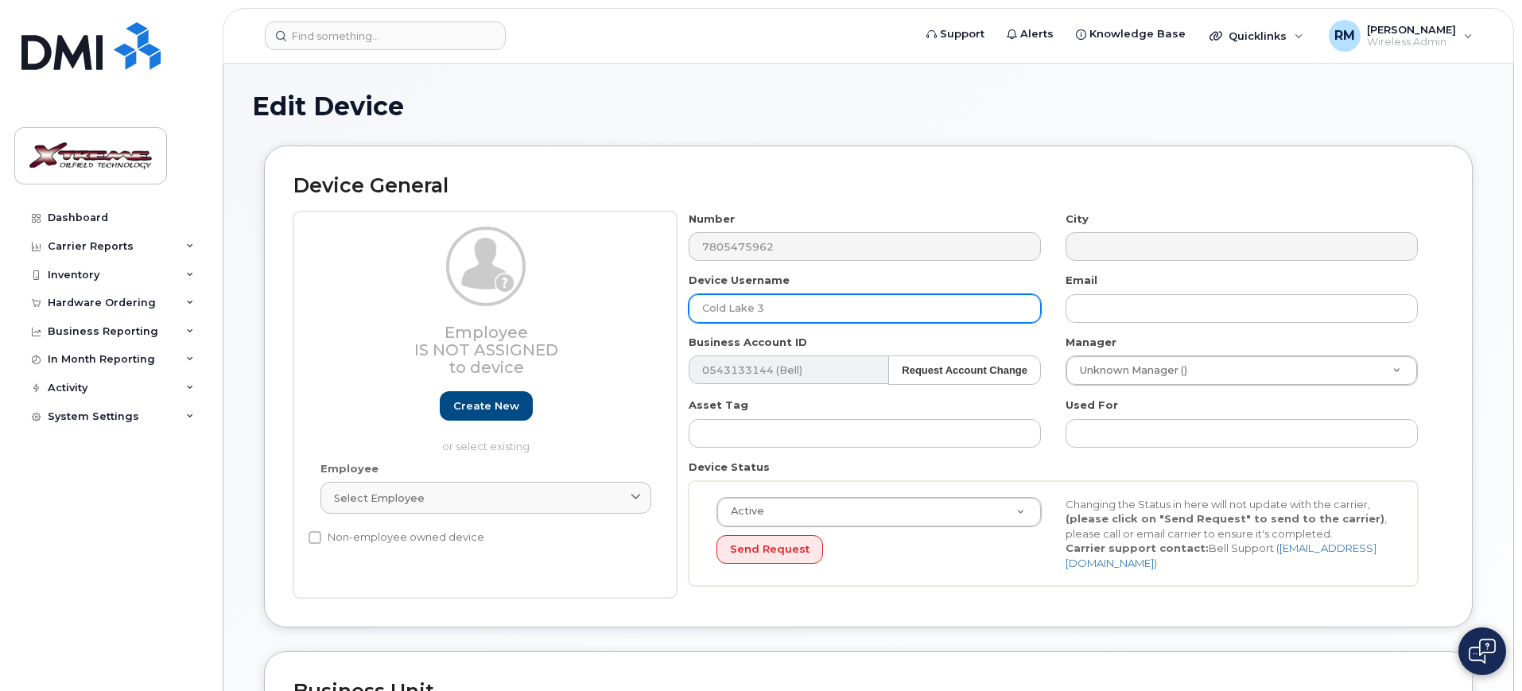
drag, startPoint x: 793, startPoint y: 313, endPoint x: 405, endPoint y: 281, distance: 389.4
click at [405, 281] on div "Employee Is not assigned to device Create new or select existing Employee Selec…" at bounding box center [868, 405] width 1150 height 387
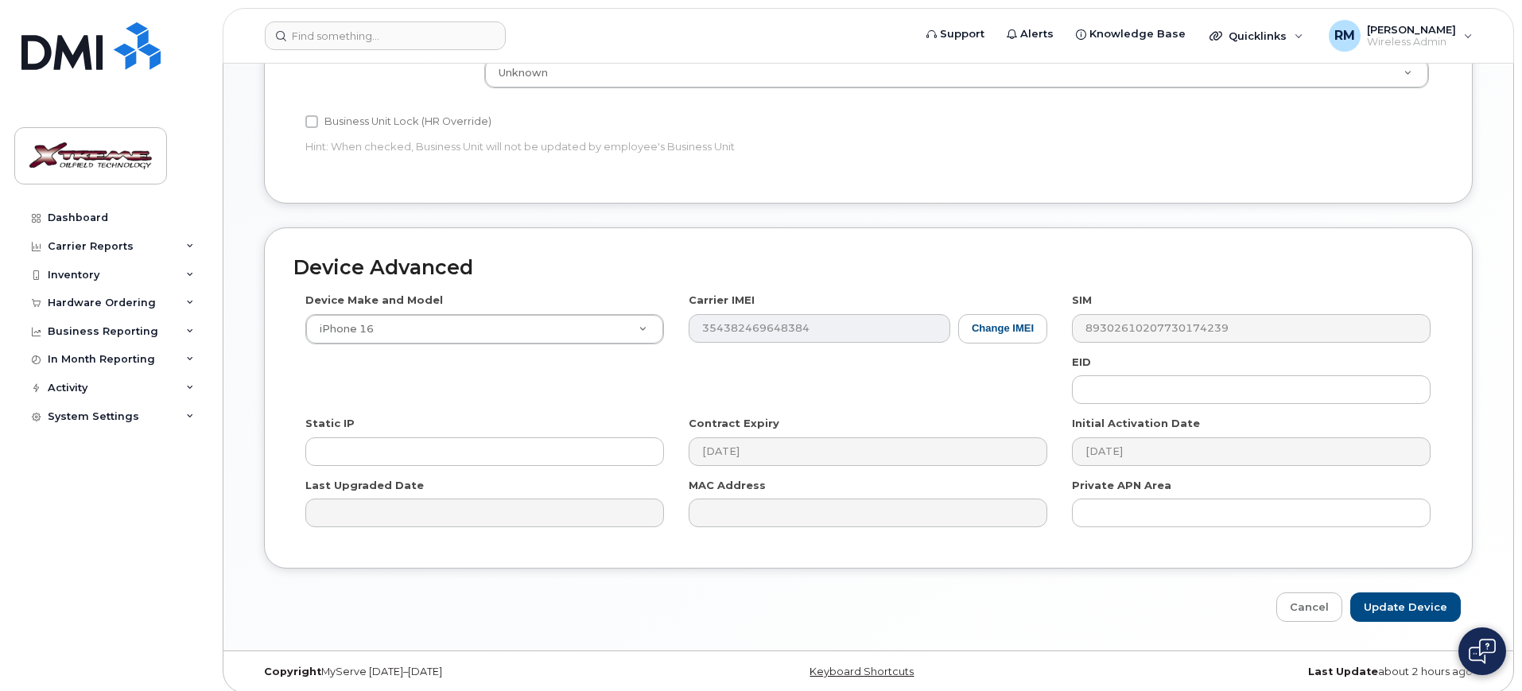
scroll to position [702, 0]
type input "[PERSON_NAME]"
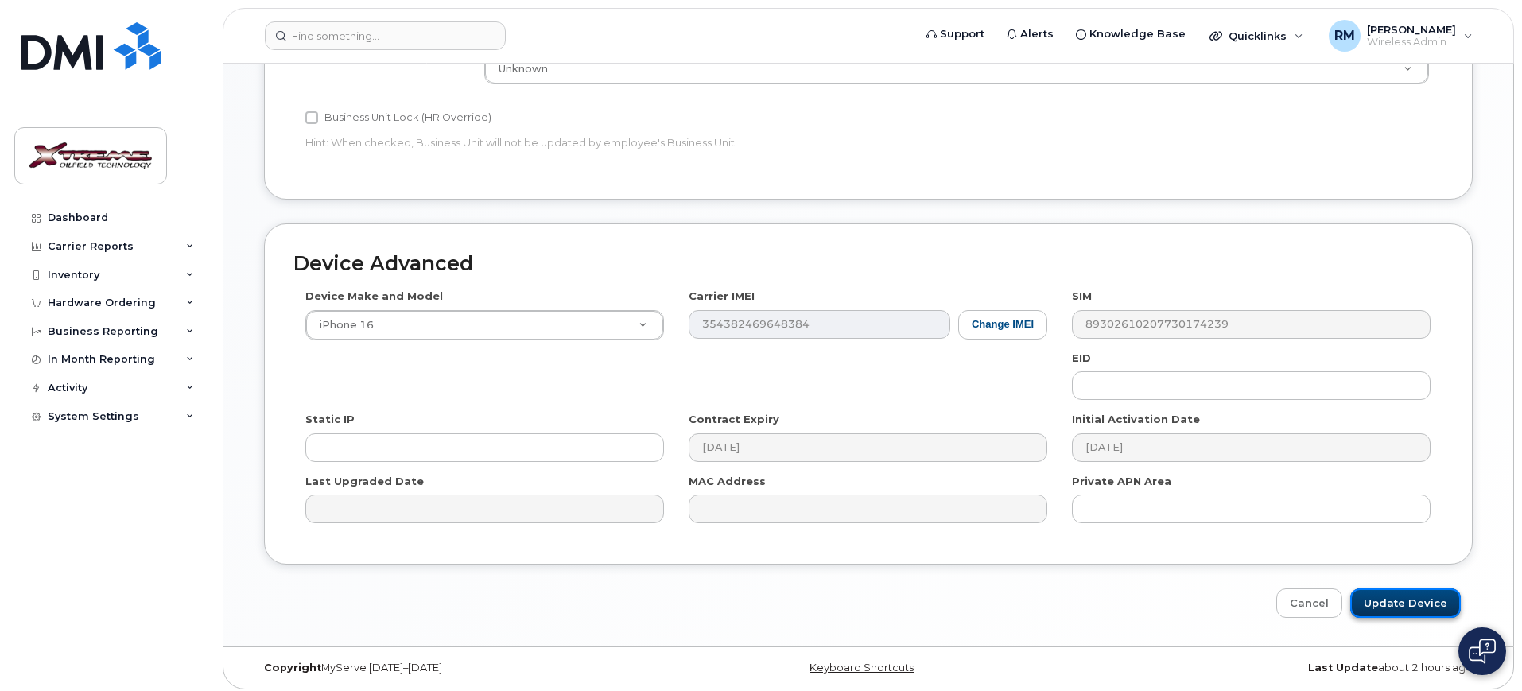
click at [1427, 596] on input "Update Device" at bounding box center [1405, 602] width 111 height 29
type input "Saving..."
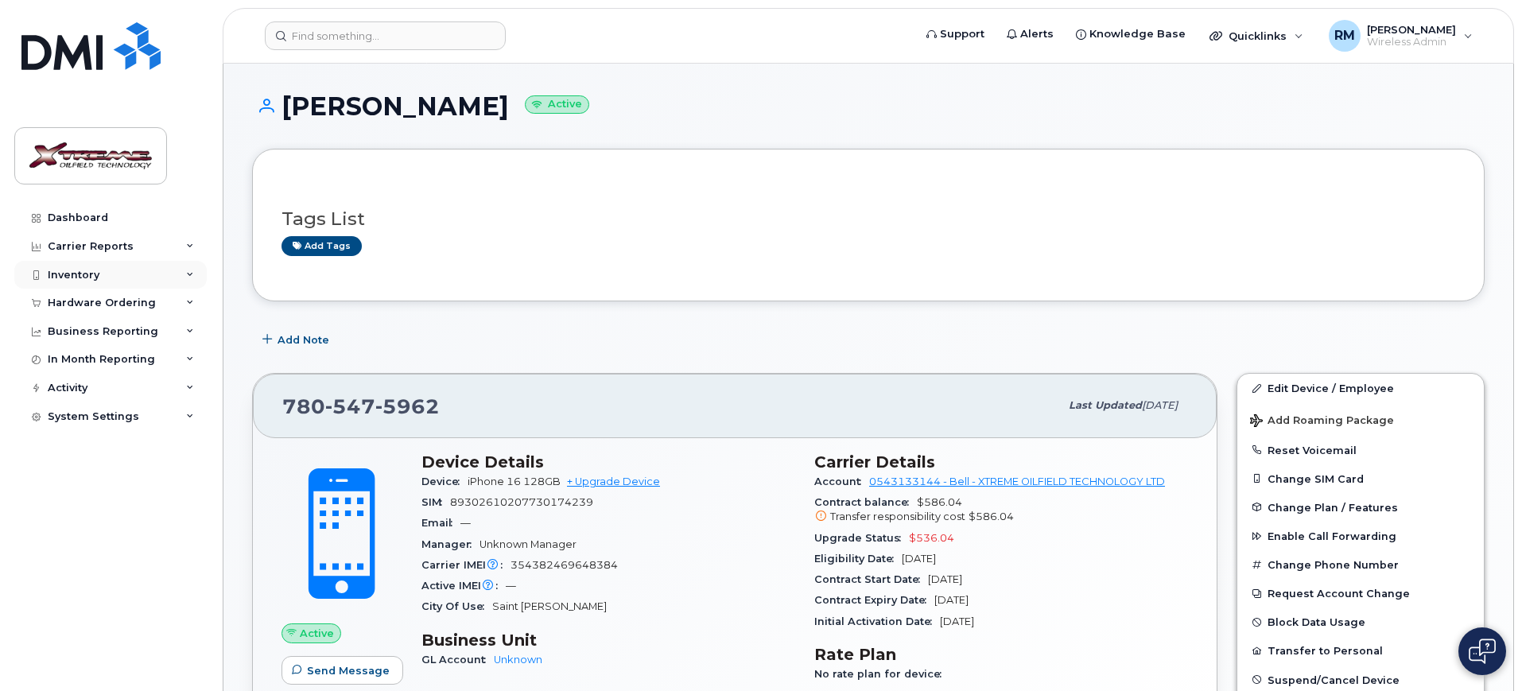
click at [88, 278] on div "Inventory" at bounding box center [74, 275] width 52 height 13
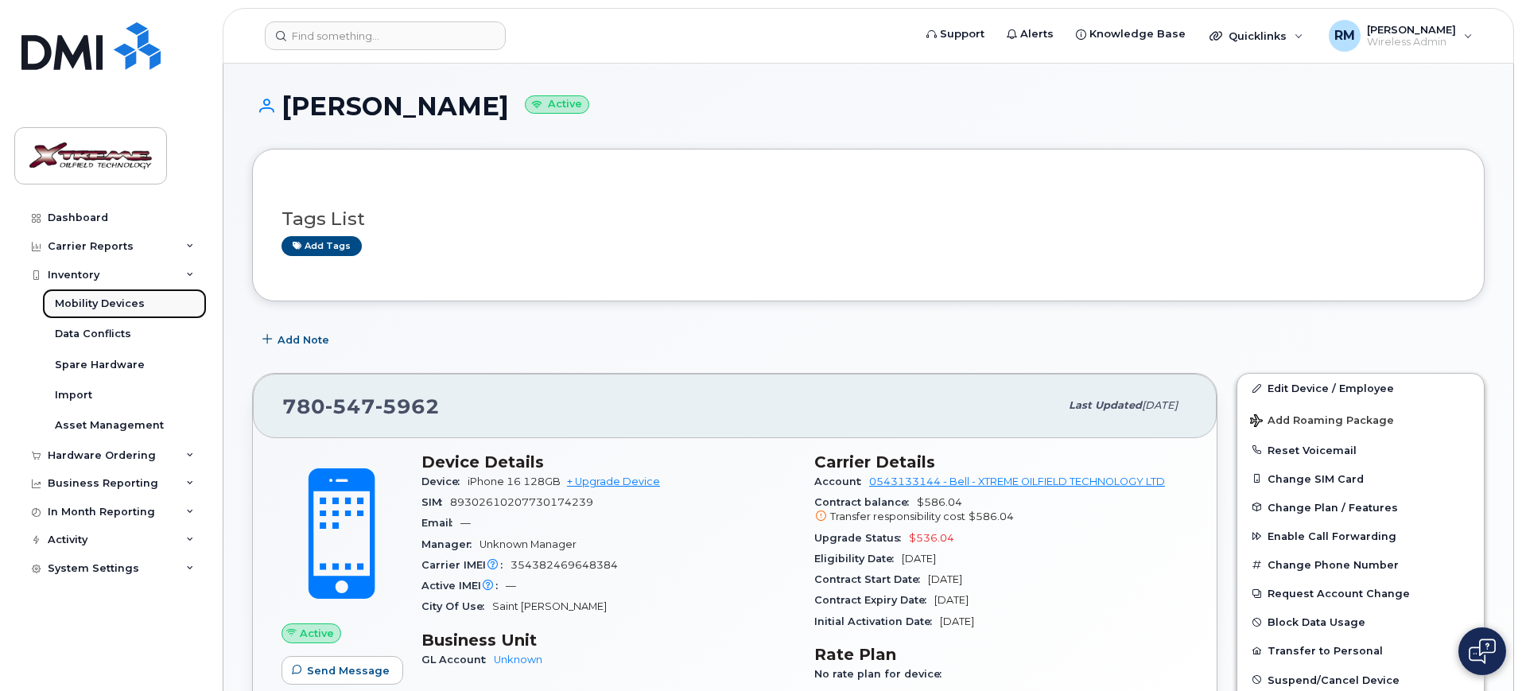
click at [110, 308] on div "Mobility Devices" at bounding box center [100, 304] width 90 height 14
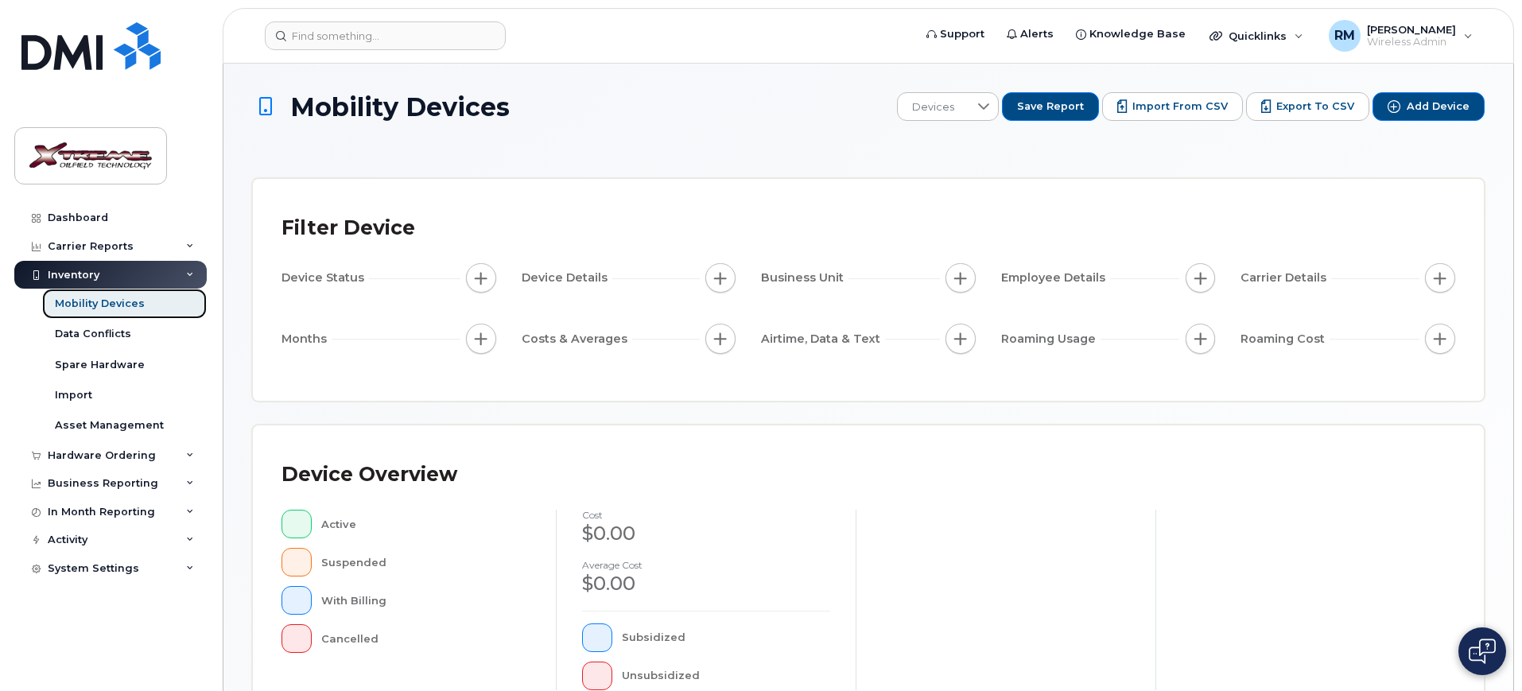
scroll to position [431, 0]
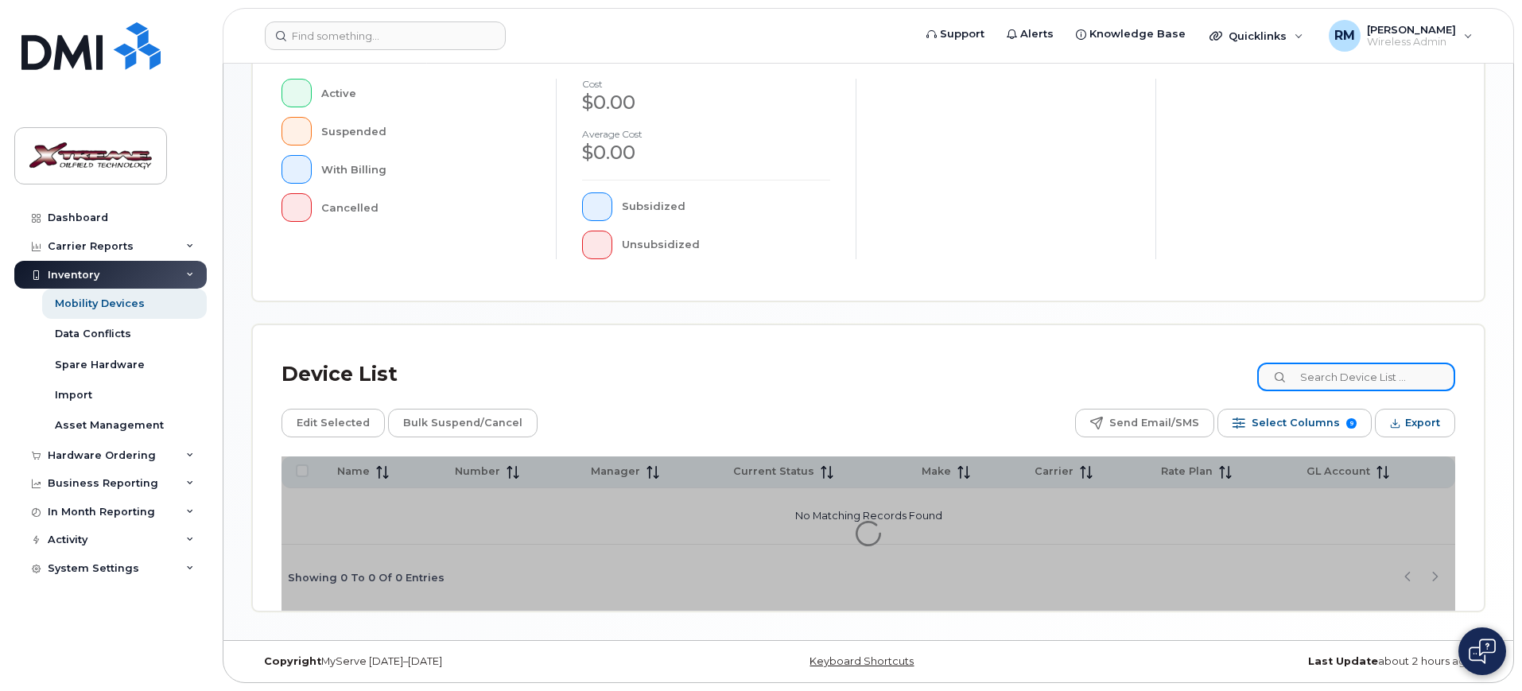
click at [1387, 385] on input at bounding box center [1356, 377] width 198 height 29
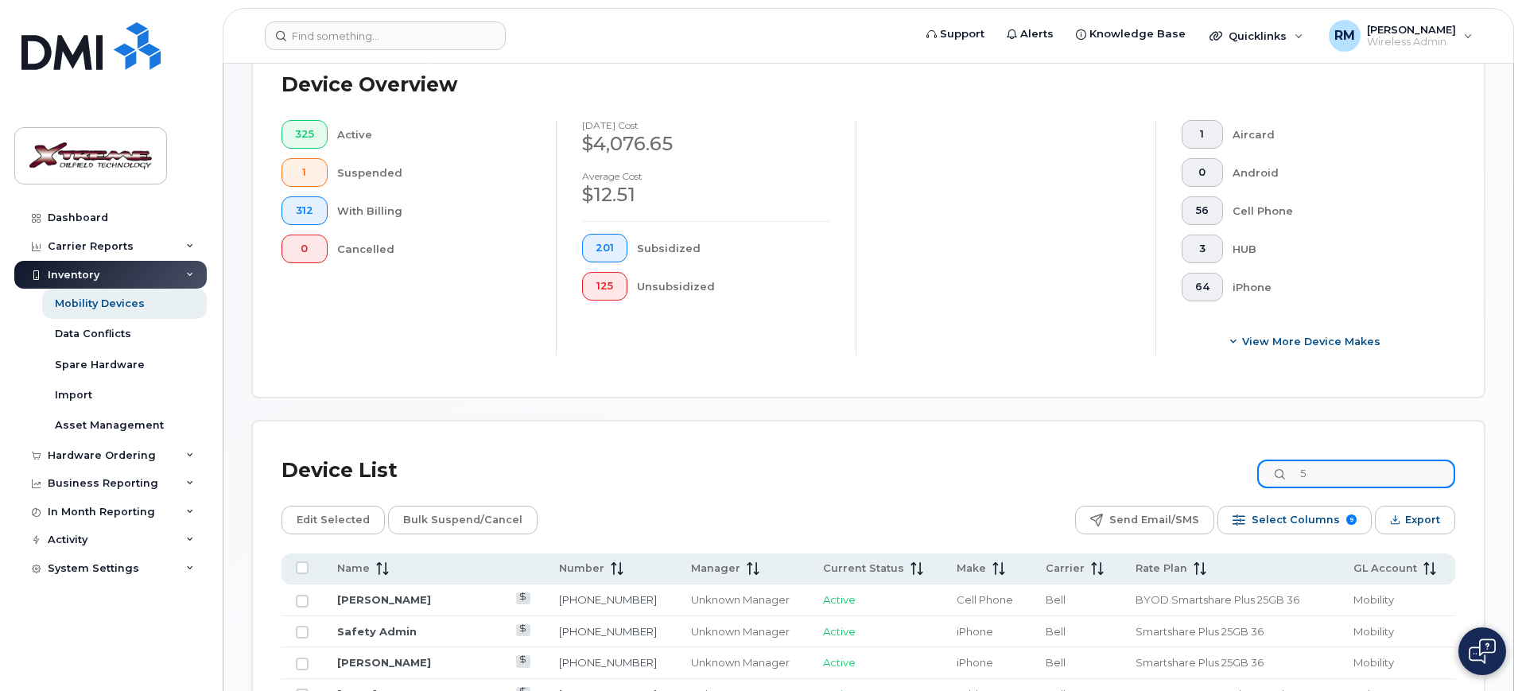
scroll to position [459, 0]
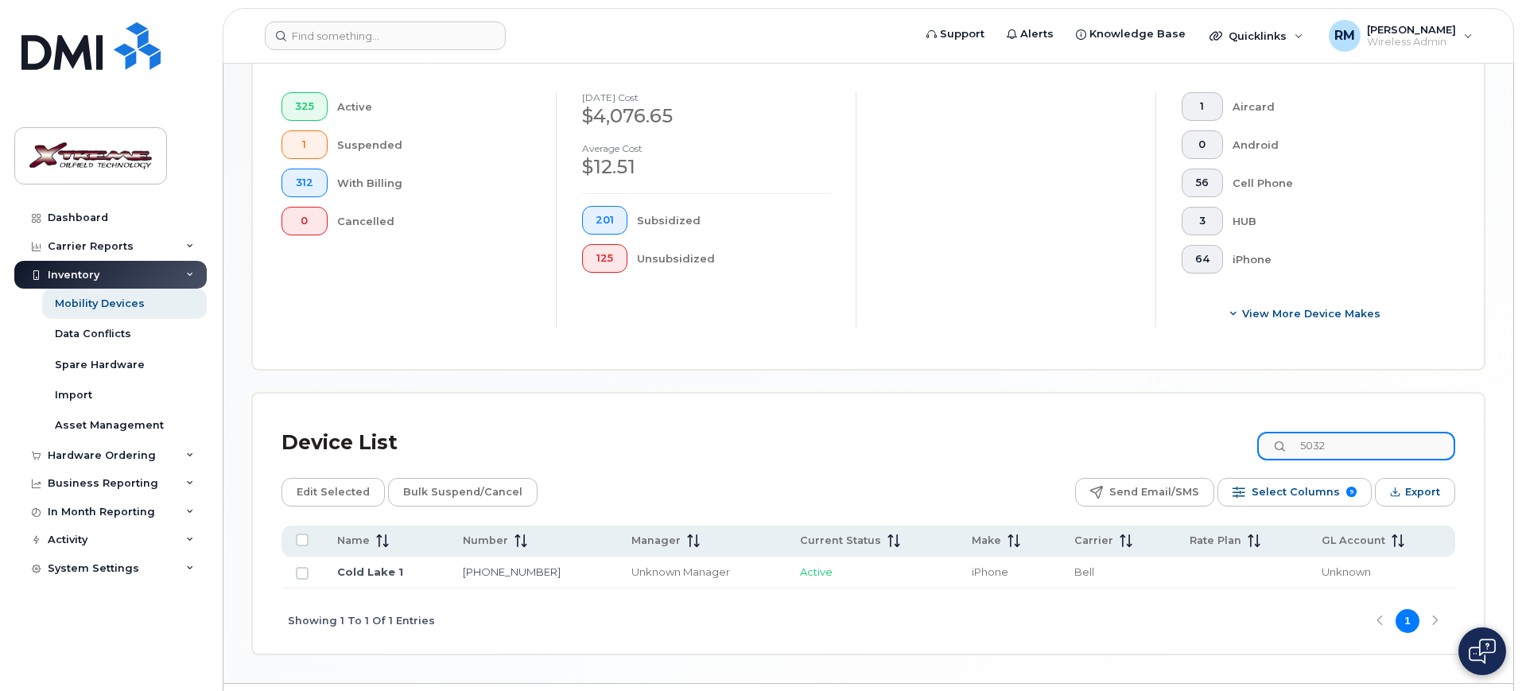
type input "5032"
click at [957, 565] on td "Cold Lake 1" at bounding box center [1008, 573] width 103 height 32
click at [367, 565] on link "Cold Lake 1" at bounding box center [370, 571] width 66 height 13
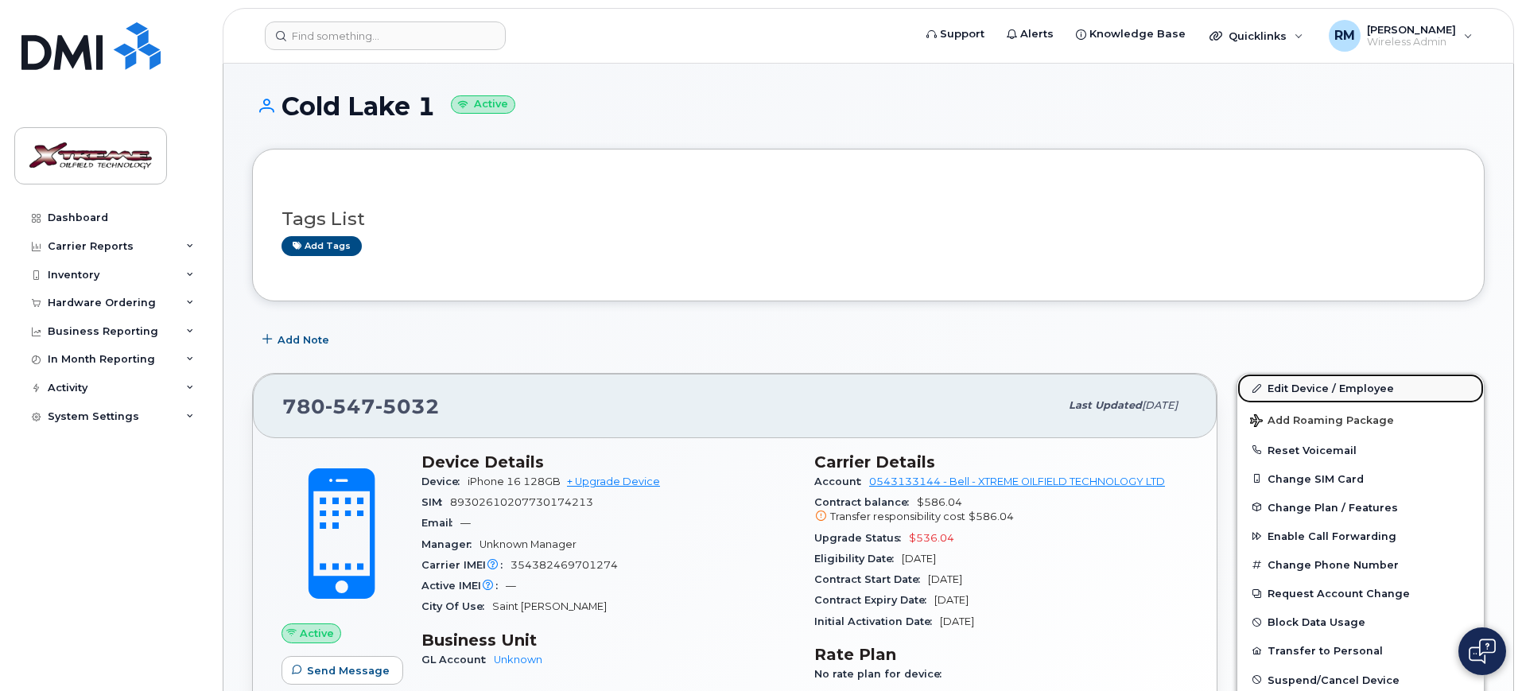
click at [1290, 390] on link "Edit Device / Employee" at bounding box center [1360, 388] width 246 height 29
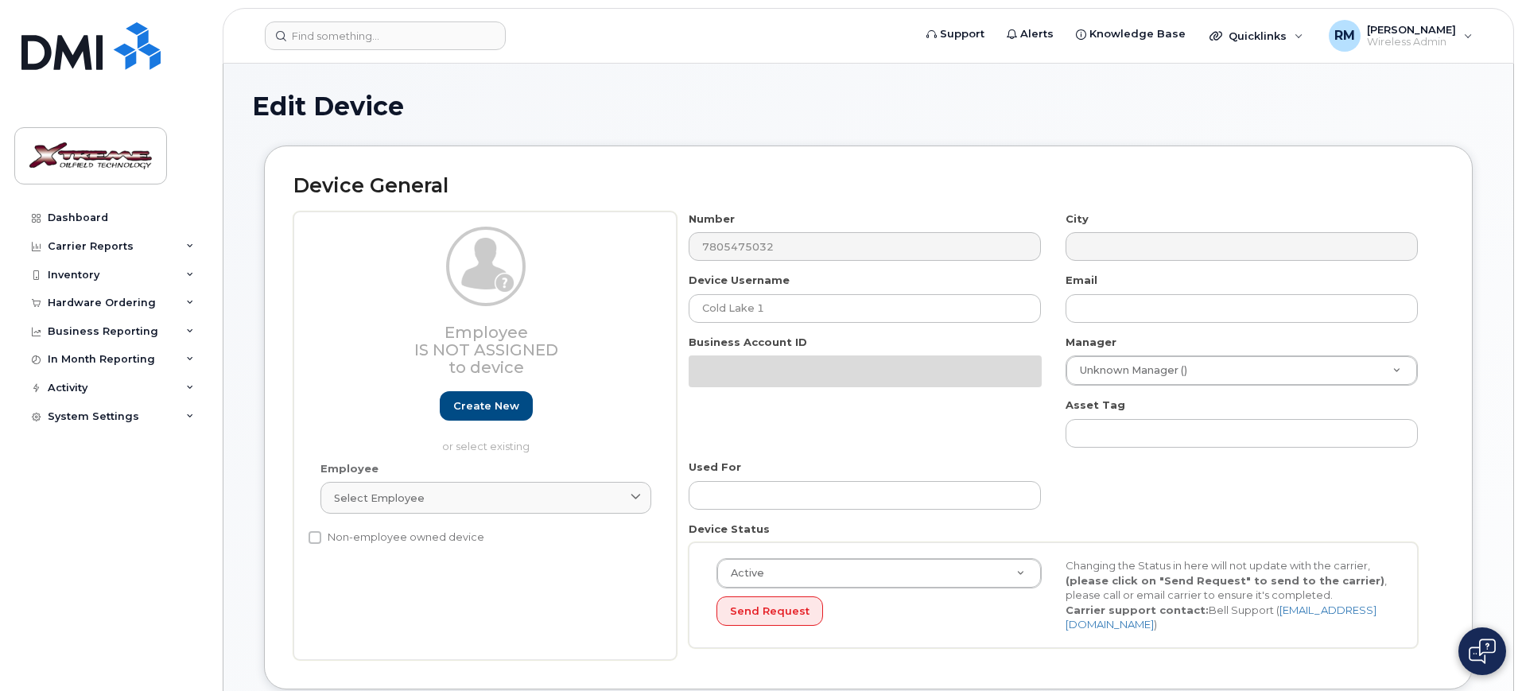
select select "4343095"
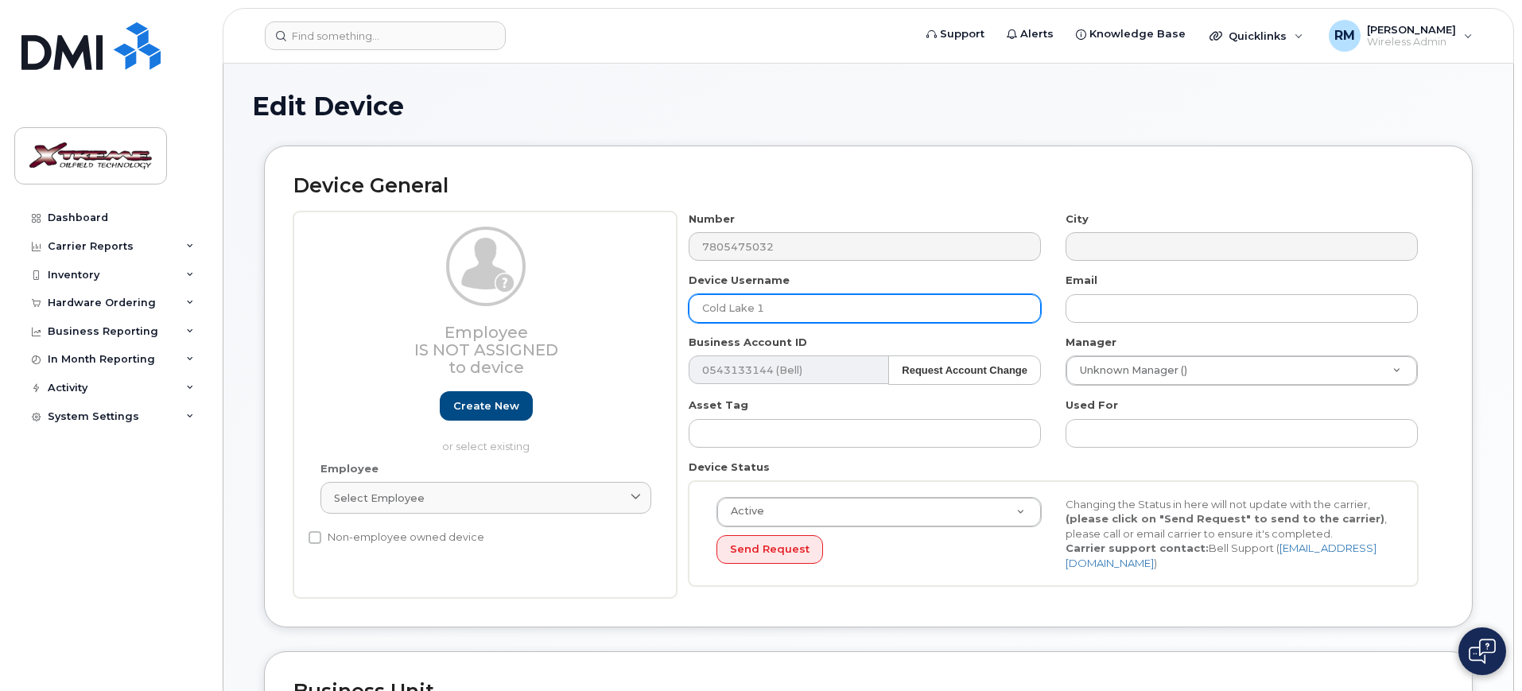
click at [417, 269] on div "Employee Is not assigned to device Create new or select existing Employee Selec…" at bounding box center [868, 405] width 1150 height 387
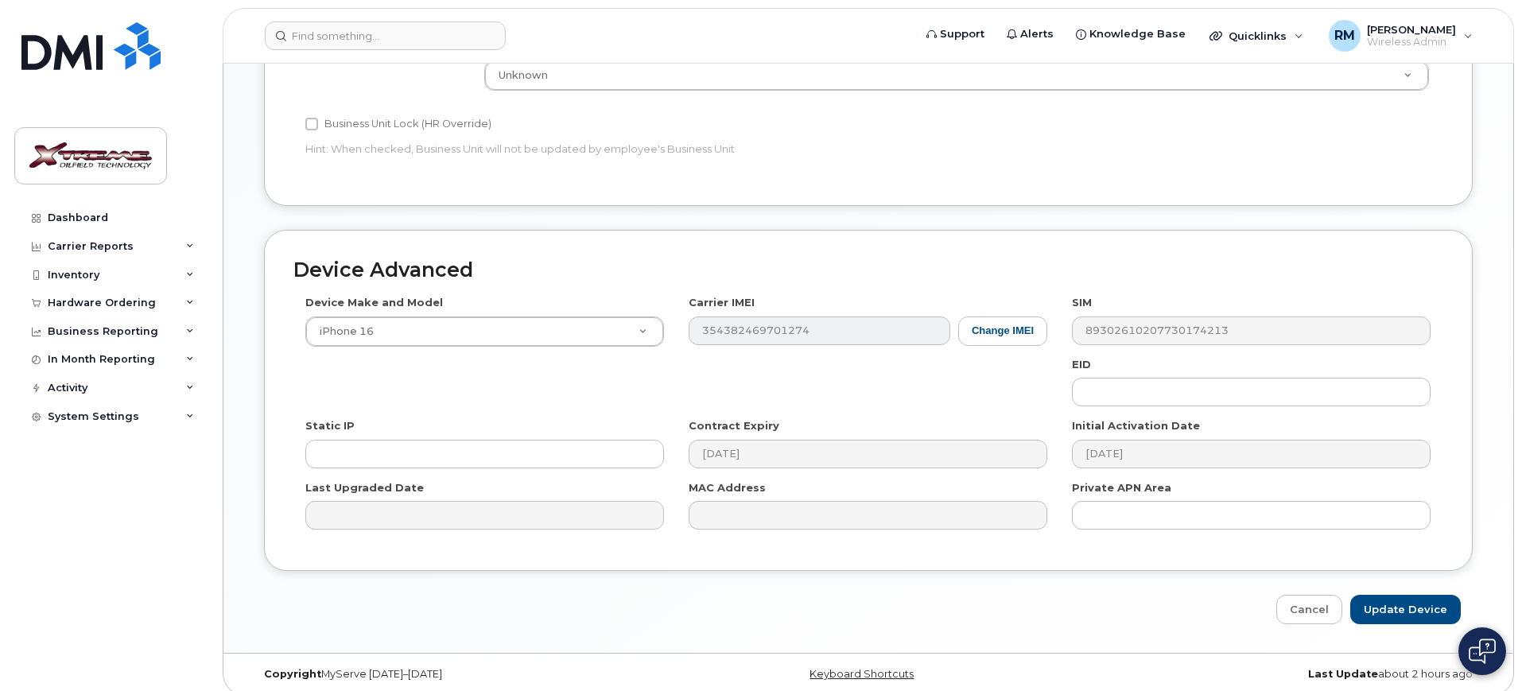
scroll to position [702, 0]
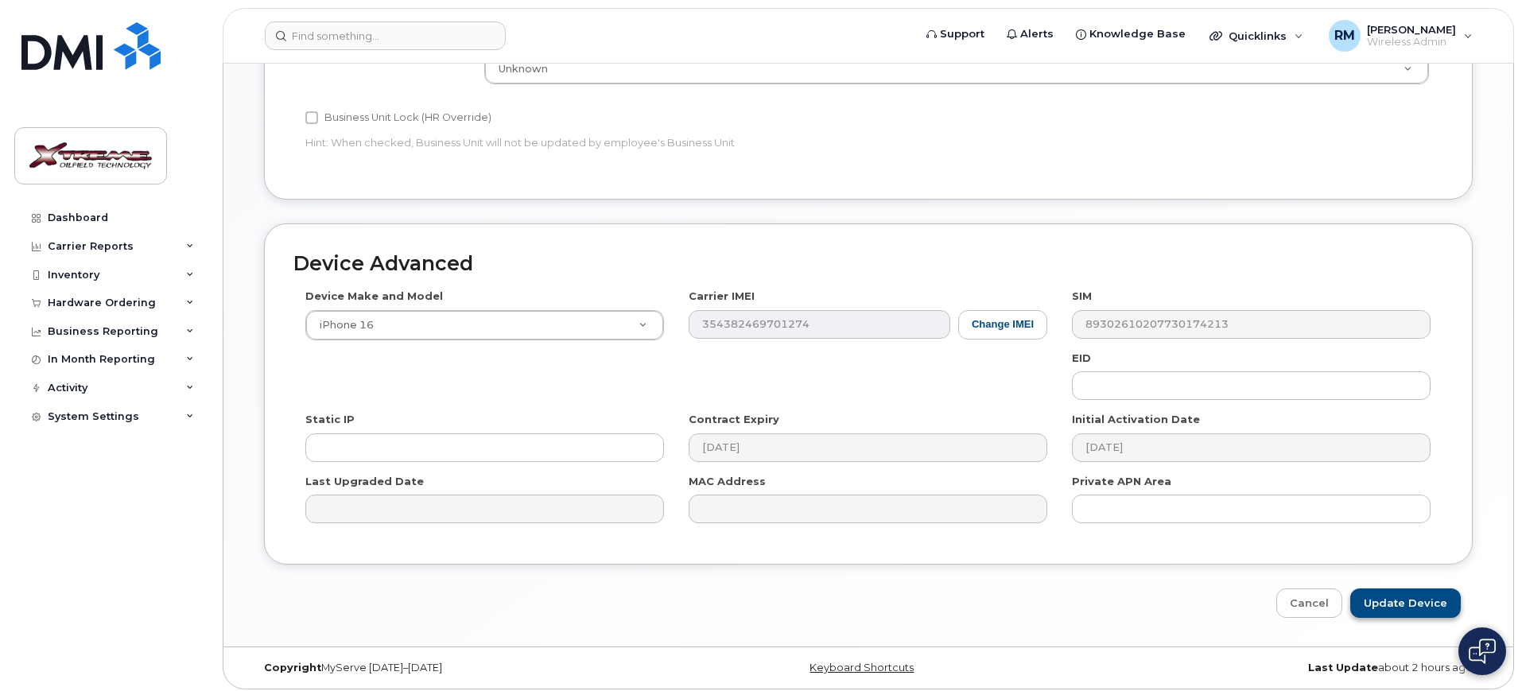
type input "[PERSON_NAME]"
click at [1402, 588] on input "Update Device" at bounding box center [1405, 602] width 111 height 29
type input "Saving..."
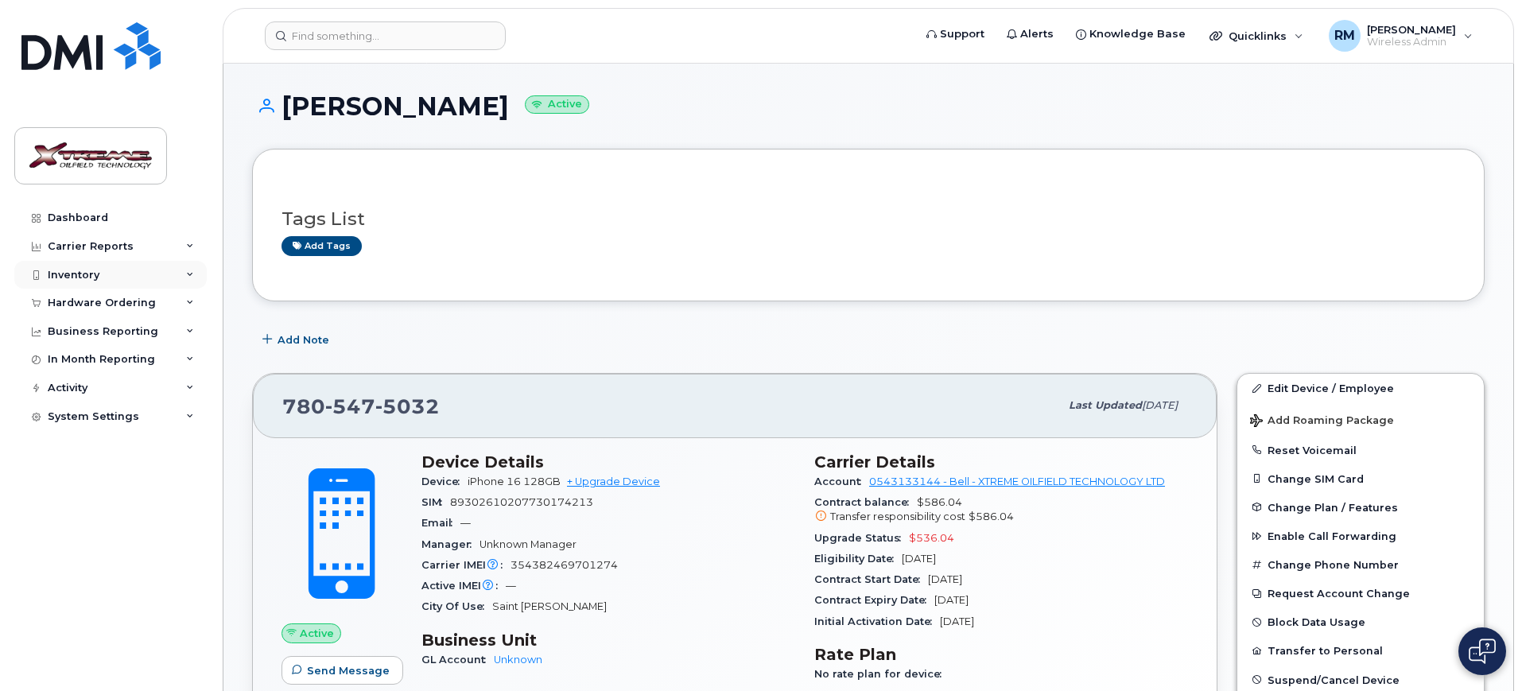
click at [106, 274] on div "Inventory" at bounding box center [110, 275] width 192 height 29
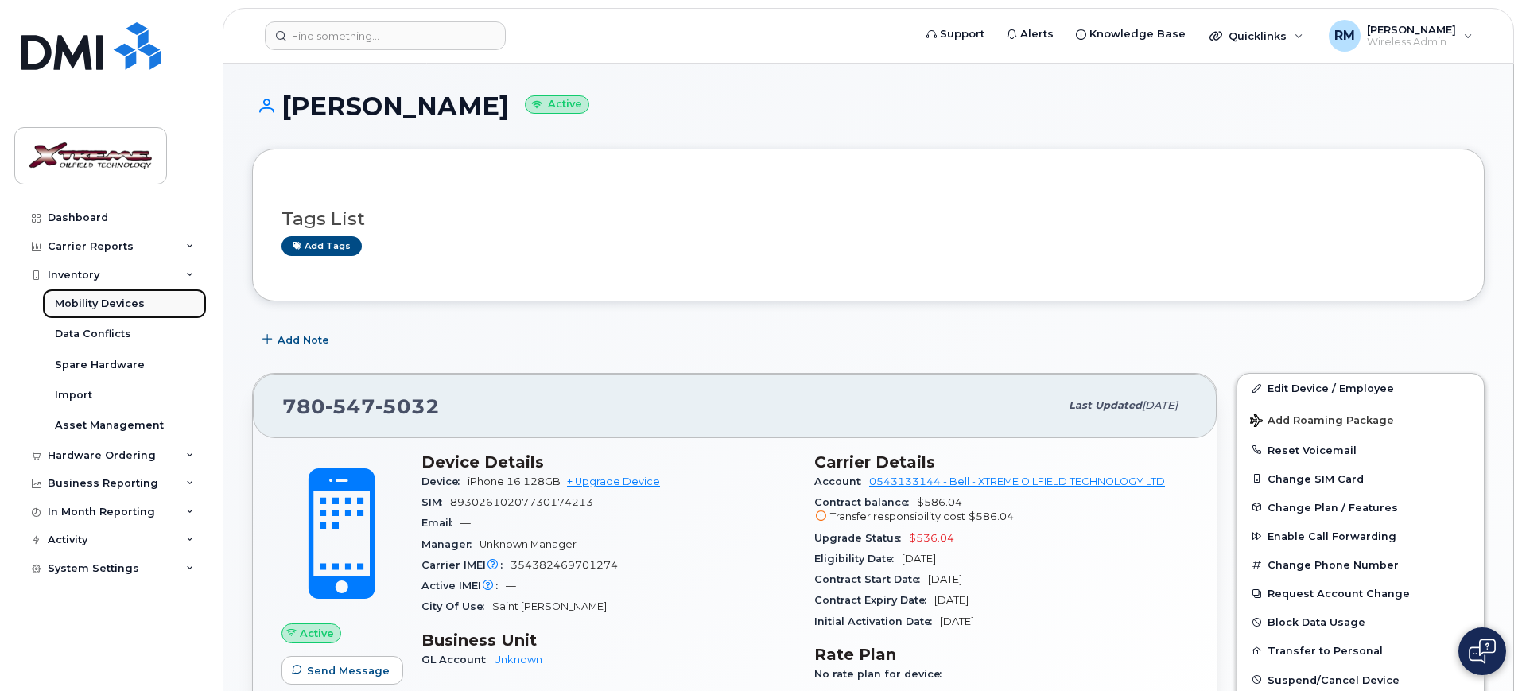
click at [97, 299] on div "Mobility Devices" at bounding box center [100, 304] width 90 height 14
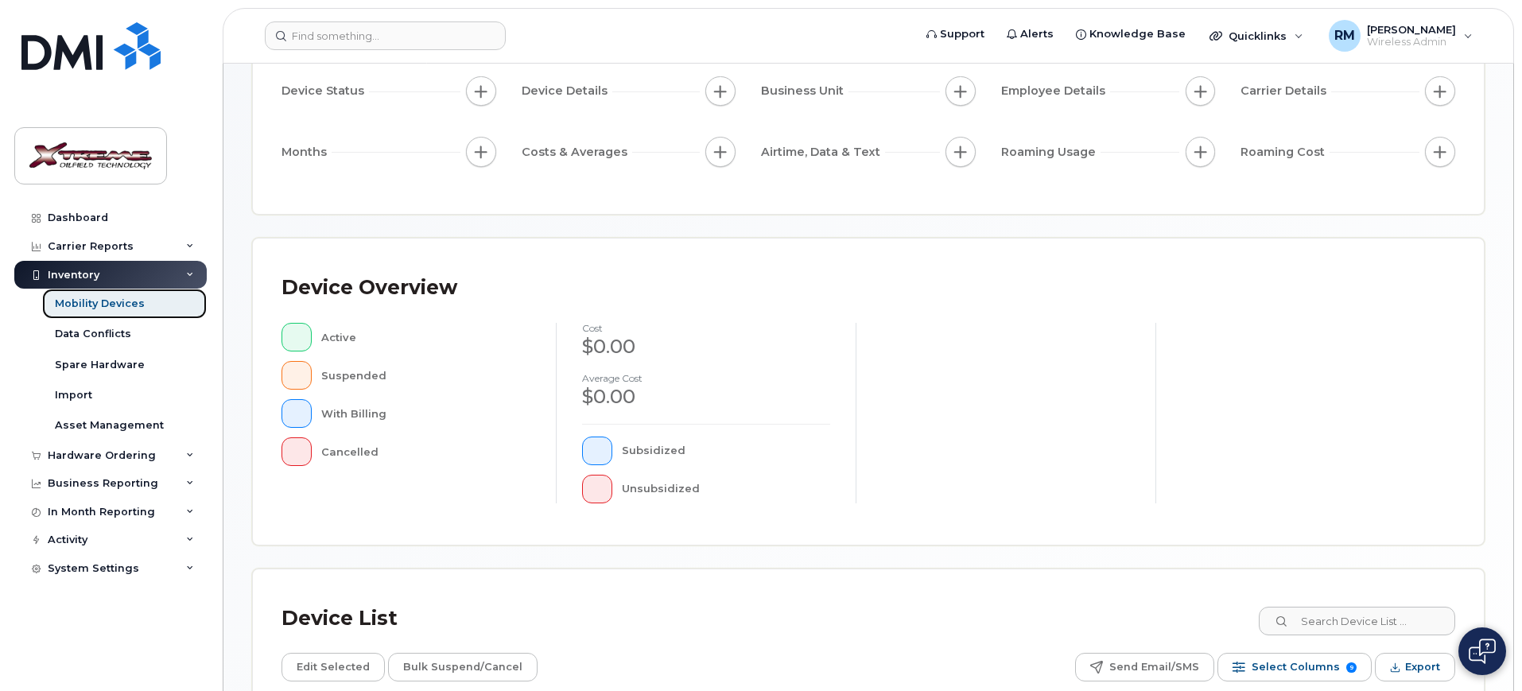
scroll to position [398, 0]
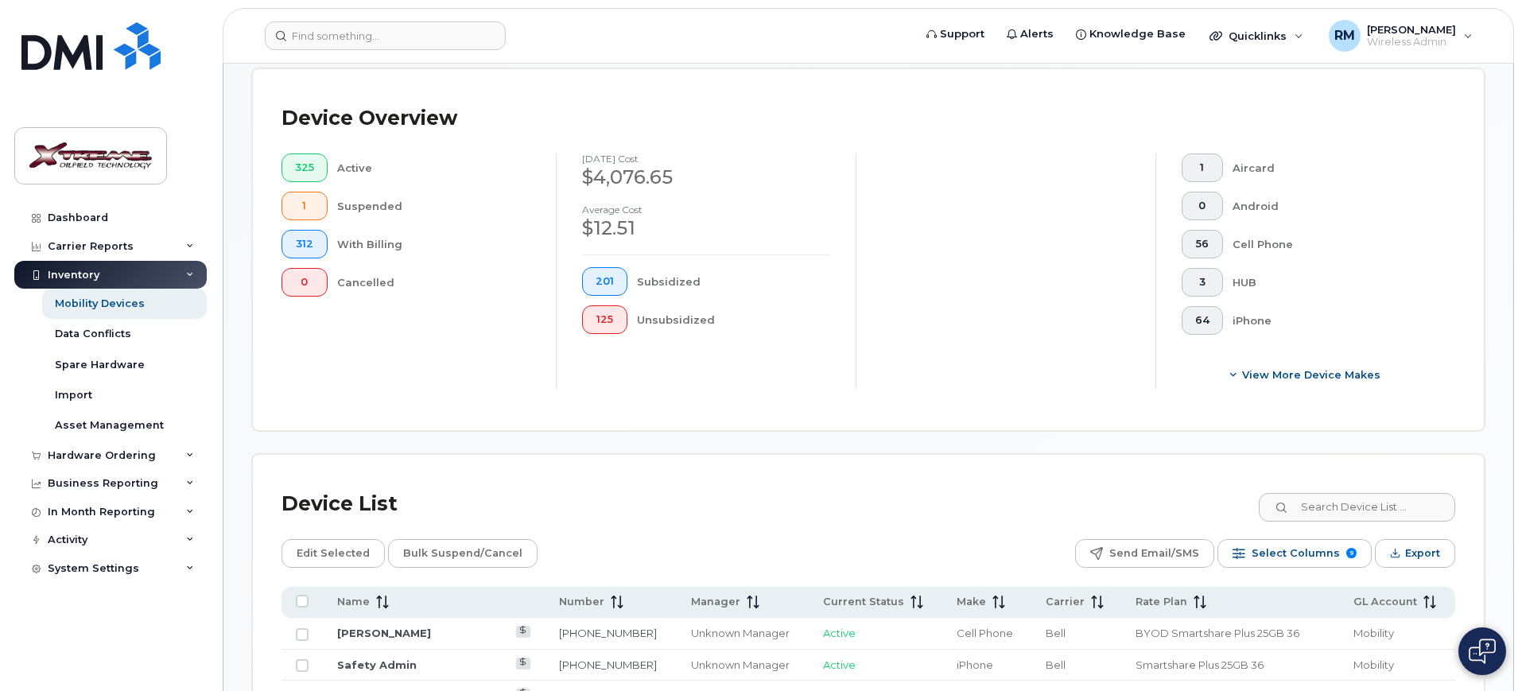
click at [1367, 495] on input at bounding box center [1356, 507] width 198 height 29
type input "7173"
